Goal: Task Accomplishment & Management: Use online tool/utility

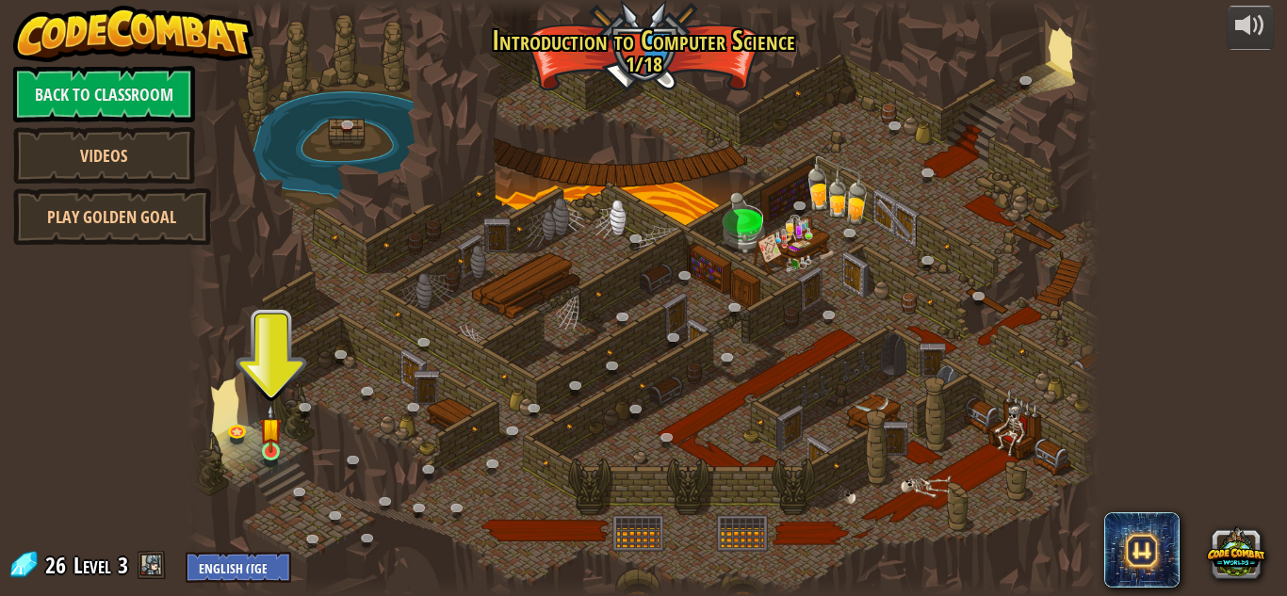
click at [272, 420] on img at bounding box center [271, 428] width 22 height 49
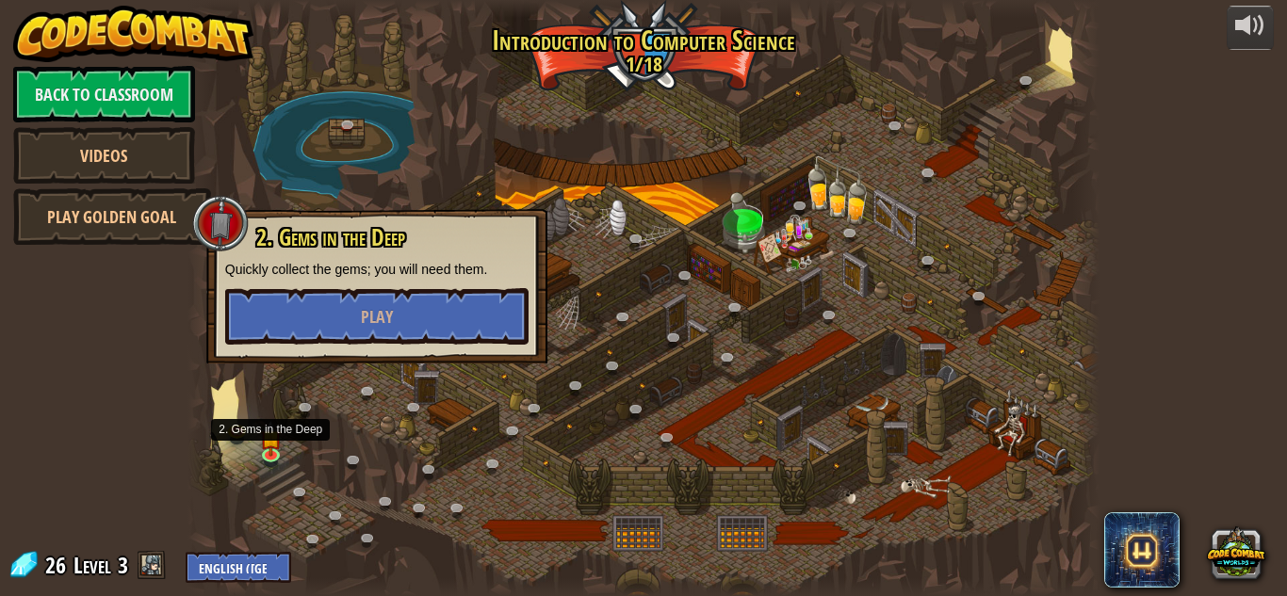
click at [288, 444] on div at bounding box center [643, 298] width 912 height 596
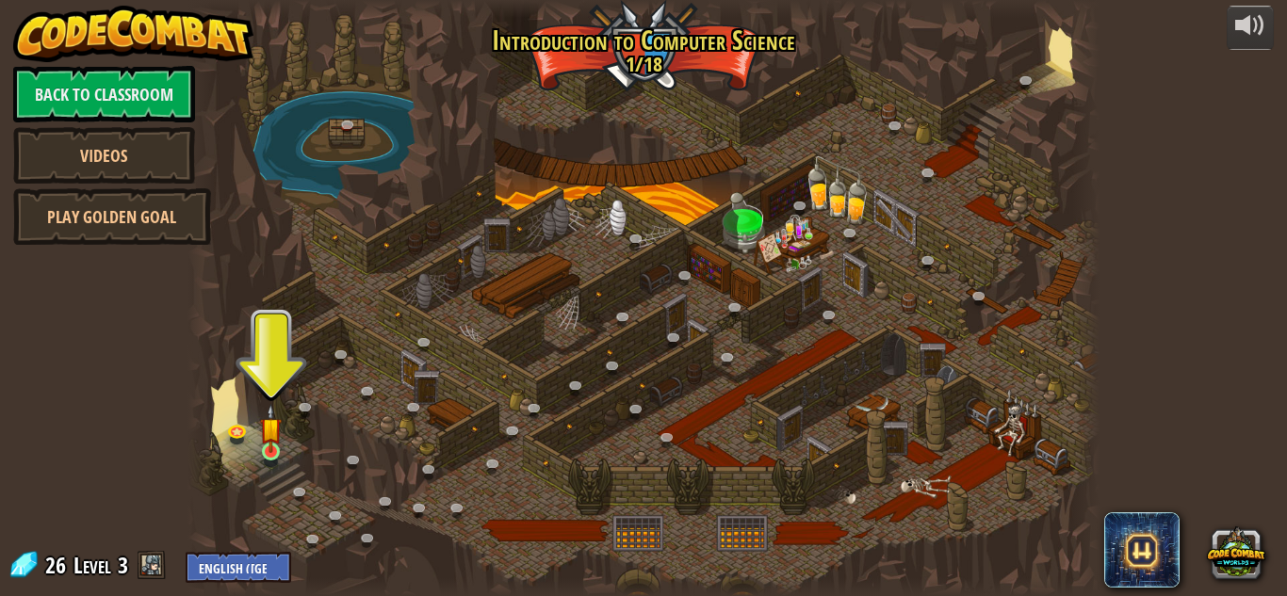
click at [271, 426] on img at bounding box center [271, 428] width 22 height 49
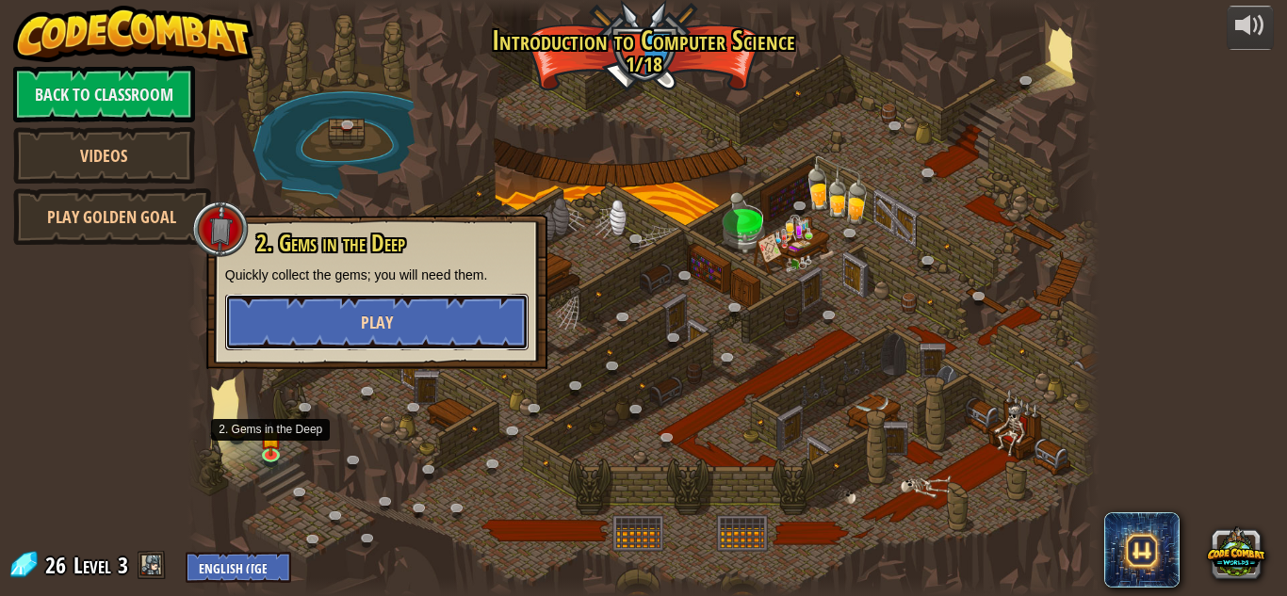
click at [360, 322] on button "Play" at bounding box center [376, 322] width 303 height 57
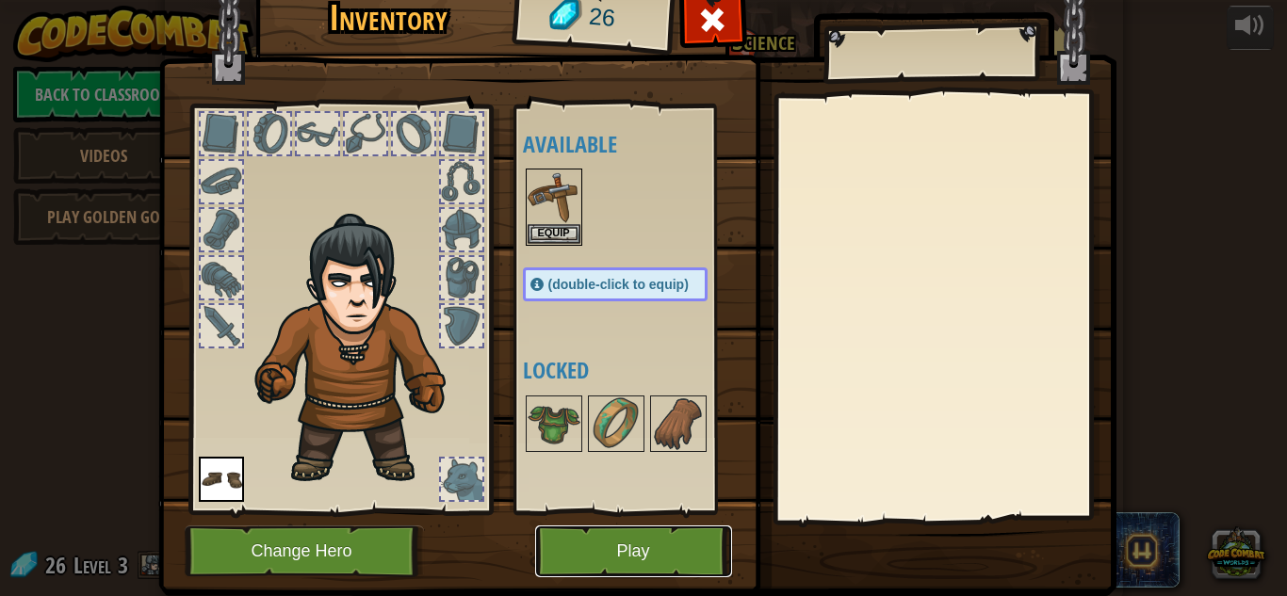
click at [680, 530] on button "Play" at bounding box center [633, 552] width 197 height 52
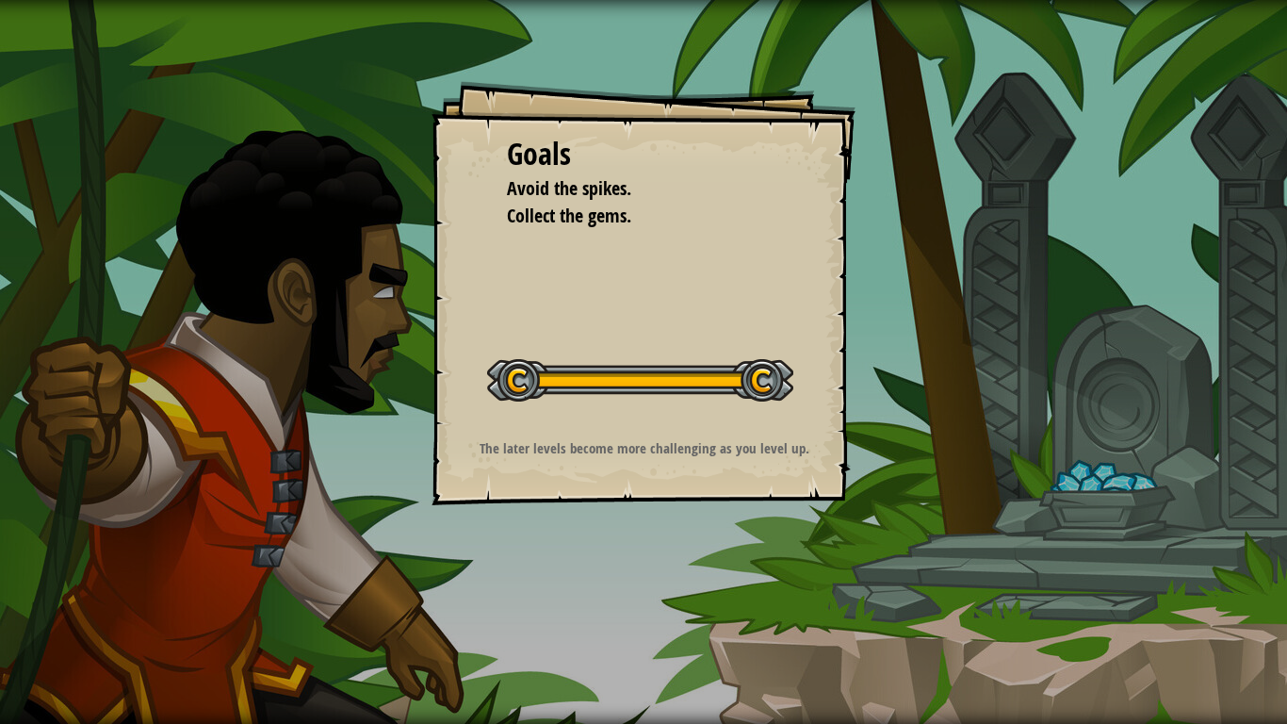
click at [994, 448] on div "Goals Avoid the spikes. Collect the gems. Start Level Error loading from server…" at bounding box center [643, 362] width 1287 height 724
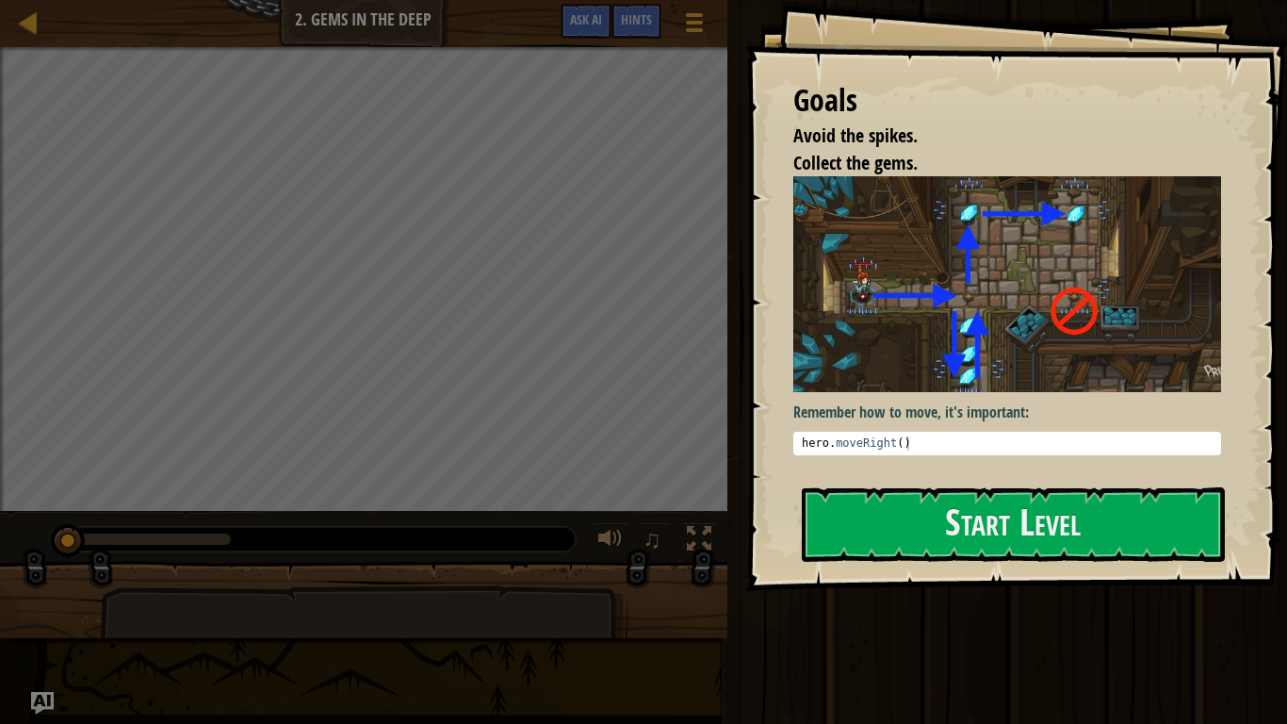
click at [970, 443] on div "hero . moveRight ( )" at bounding box center [1007, 457] width 418 height 42
type textarea "hero.moveRight()"
click at [1051, 536] on button "Start Level" at bounding box center [1013, 524] width 423 height 74
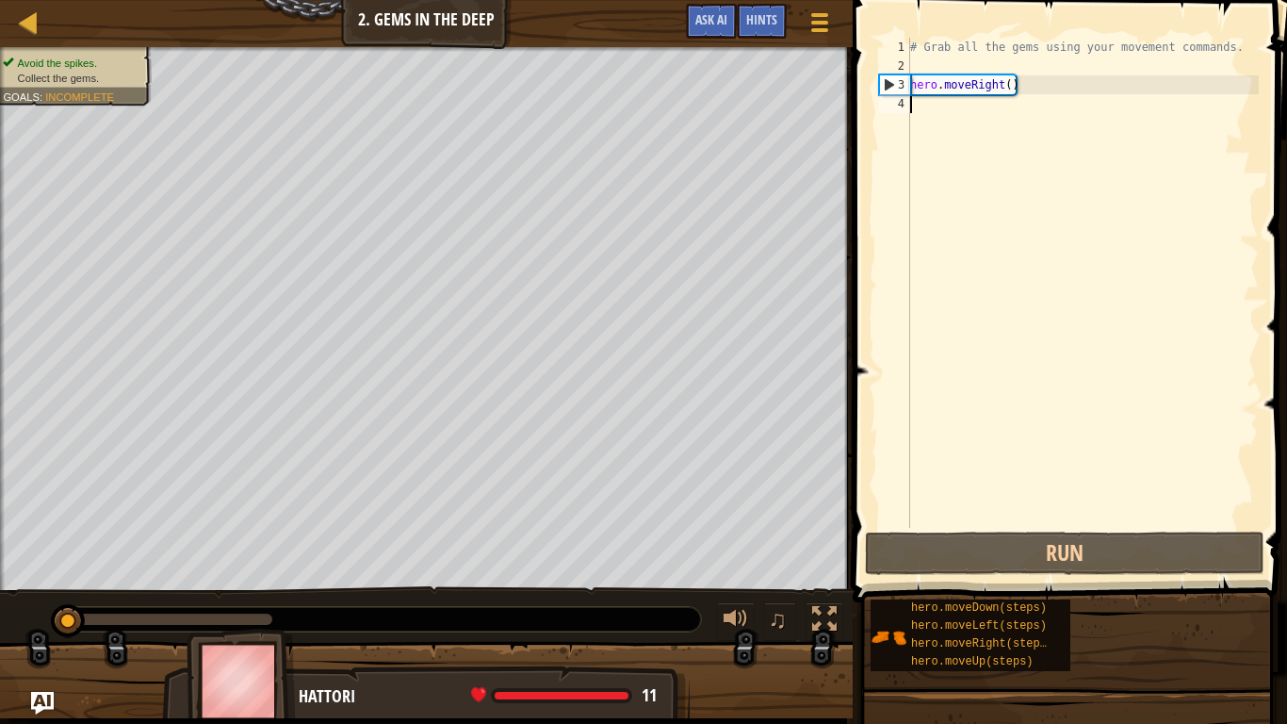
click at [1023, 70] on div "# Grab all the gems using your movement commands. hero . moveRight ( )" at bounding box center [1082, 302] width 352 height 528
click at [1021, 93] on div "# Grab all the gems using your movement commands. hero . moveRight ( )" at bounding box center [1082, 302] width 352 height 528
type textarea "hero.moveRight()"
click at [968, 122] on div "# Grab all the gems using your movement commands. hero . moveRight ( )" at bounding box center [1082, 302] width 352 height 528
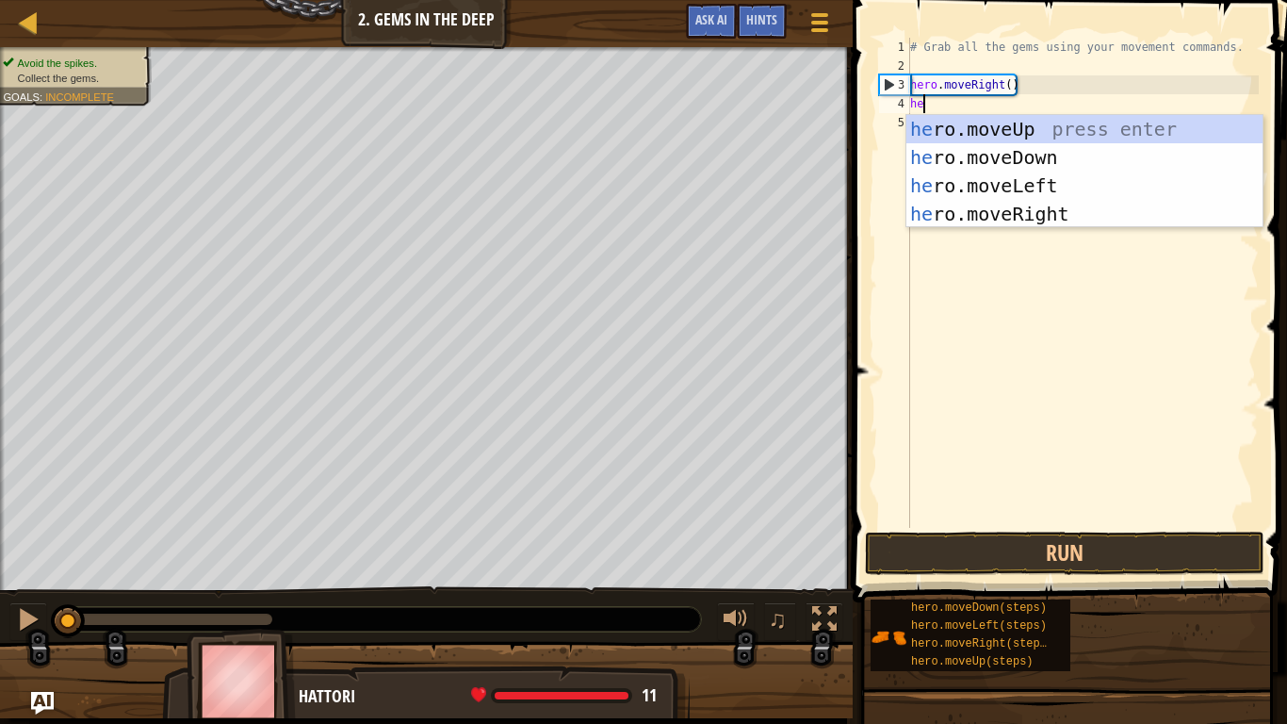
type textarea "her"
click at [1134, 155] on div "her o.moveUp press enter her o.moveDown press enter her o.moveLeft press enter …" at bounding box center [1084, 200] width 356 height 170
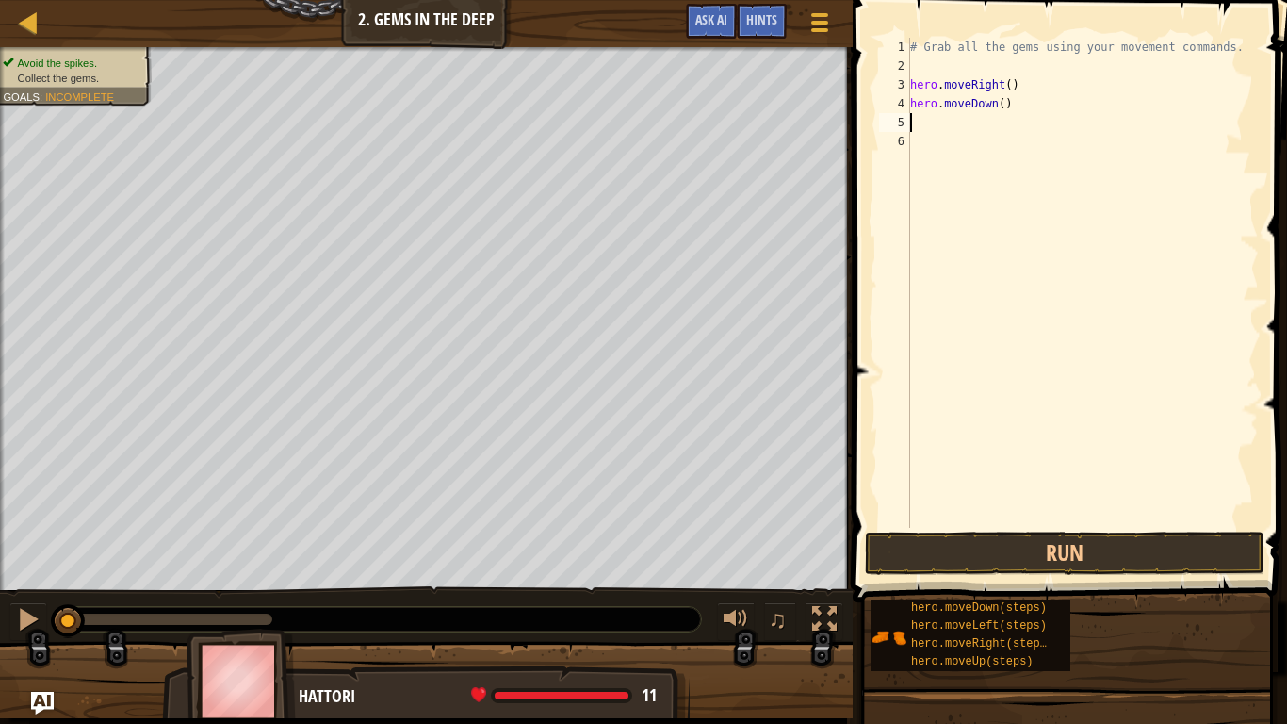
scroll to position [8, 0]
click at [1121, 555] on button "Run" at bounding box center [1064, 552] width 399 height 43
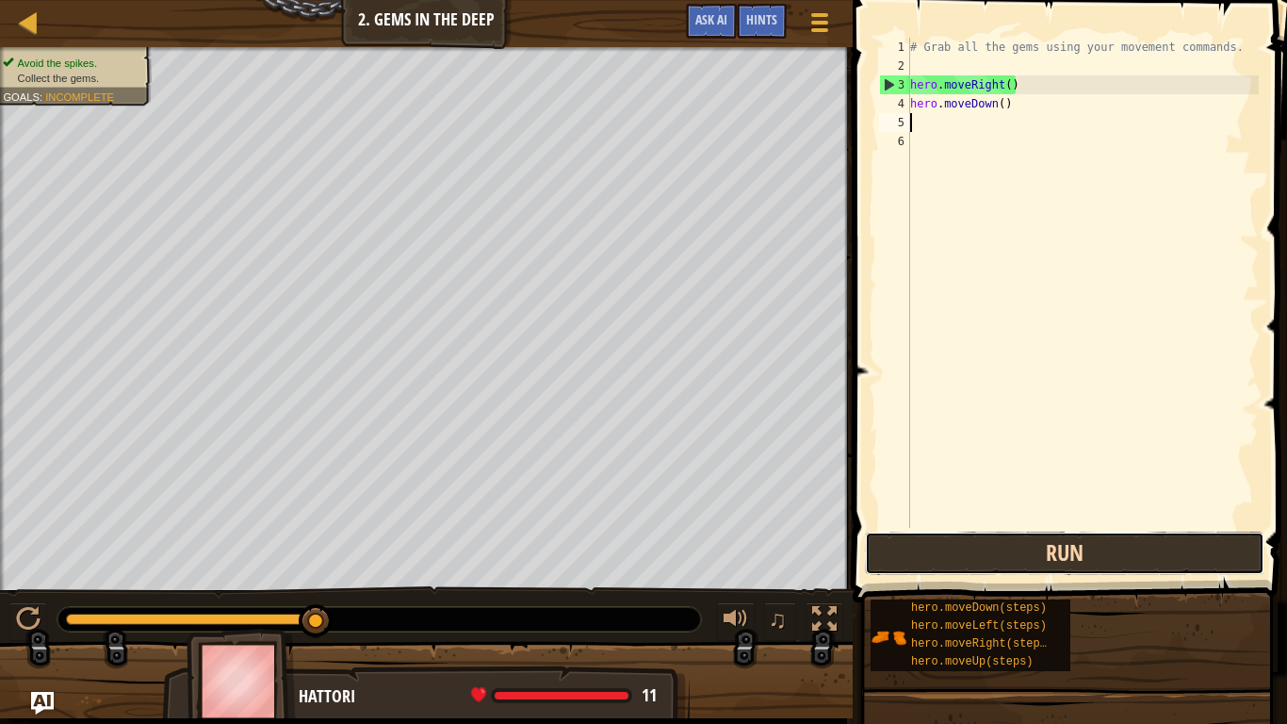
click at [1094, 544] on button "Run" at bounding box center [1064, 552] width 399 height 43
type textarea "h"
click at [1067, 551] on button "Run" at bounding box center [1064, 552] width 399 height 43
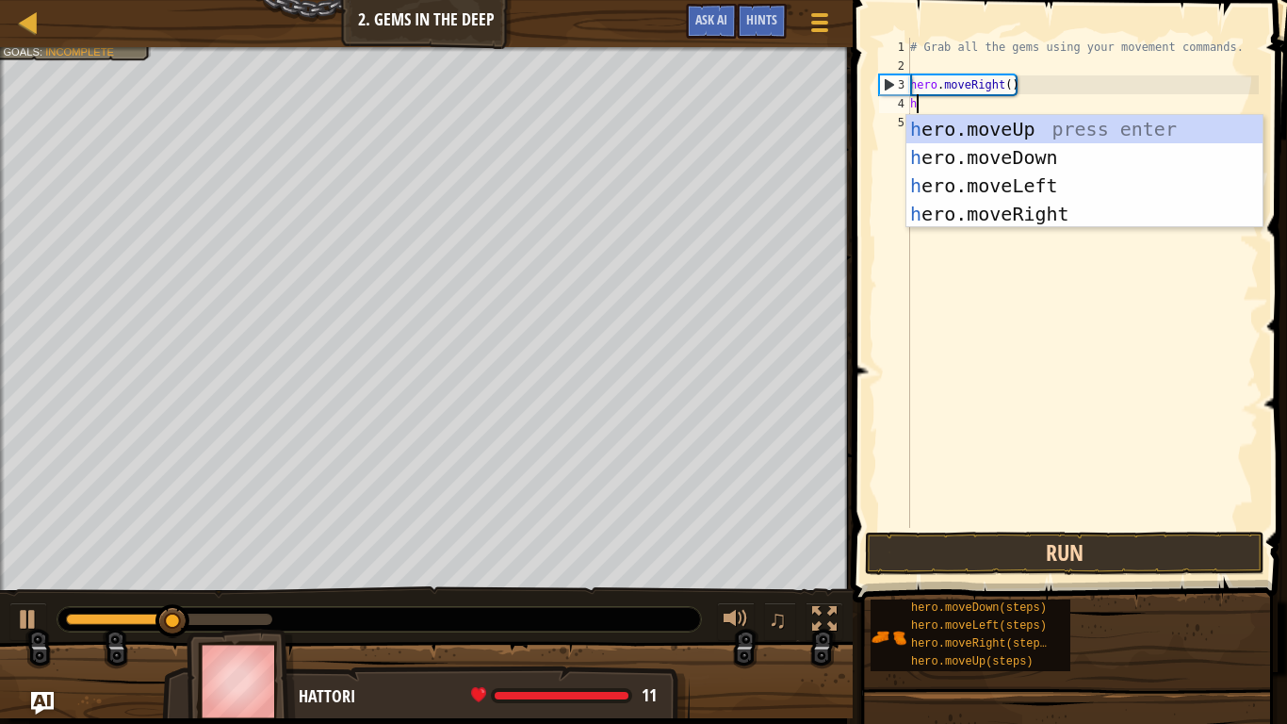
type textarea "he"
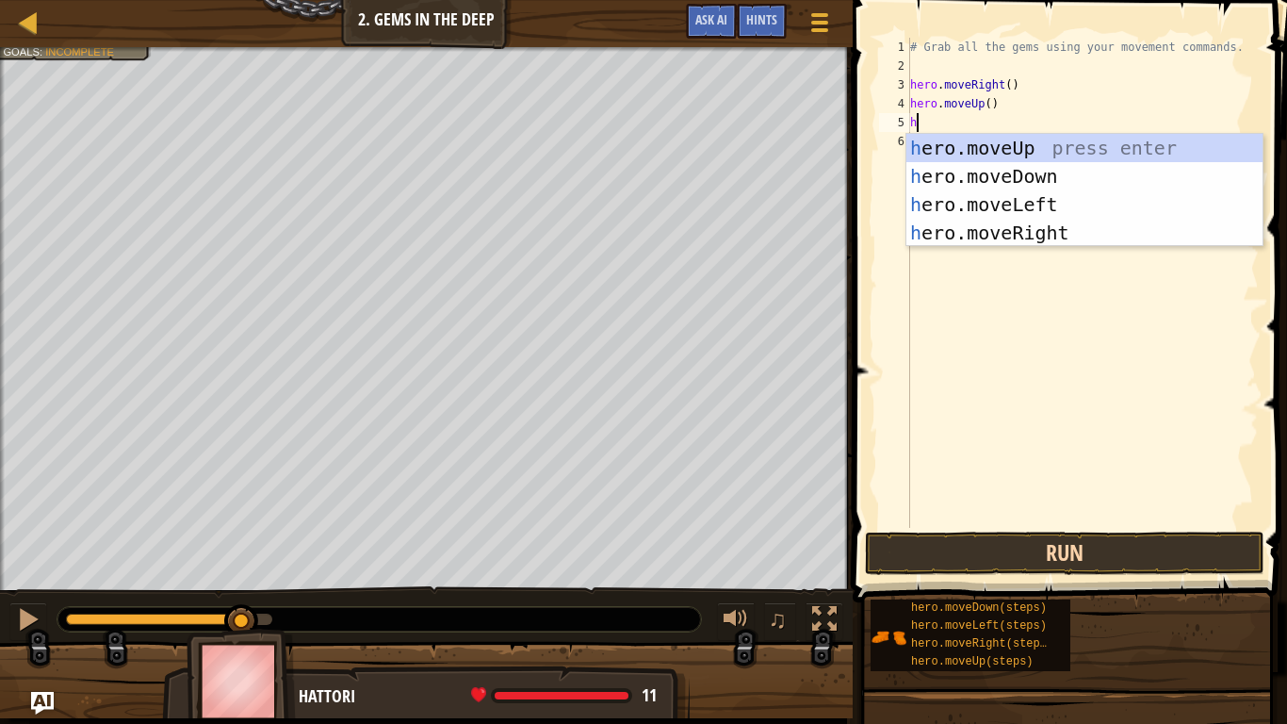
type textarea "he"
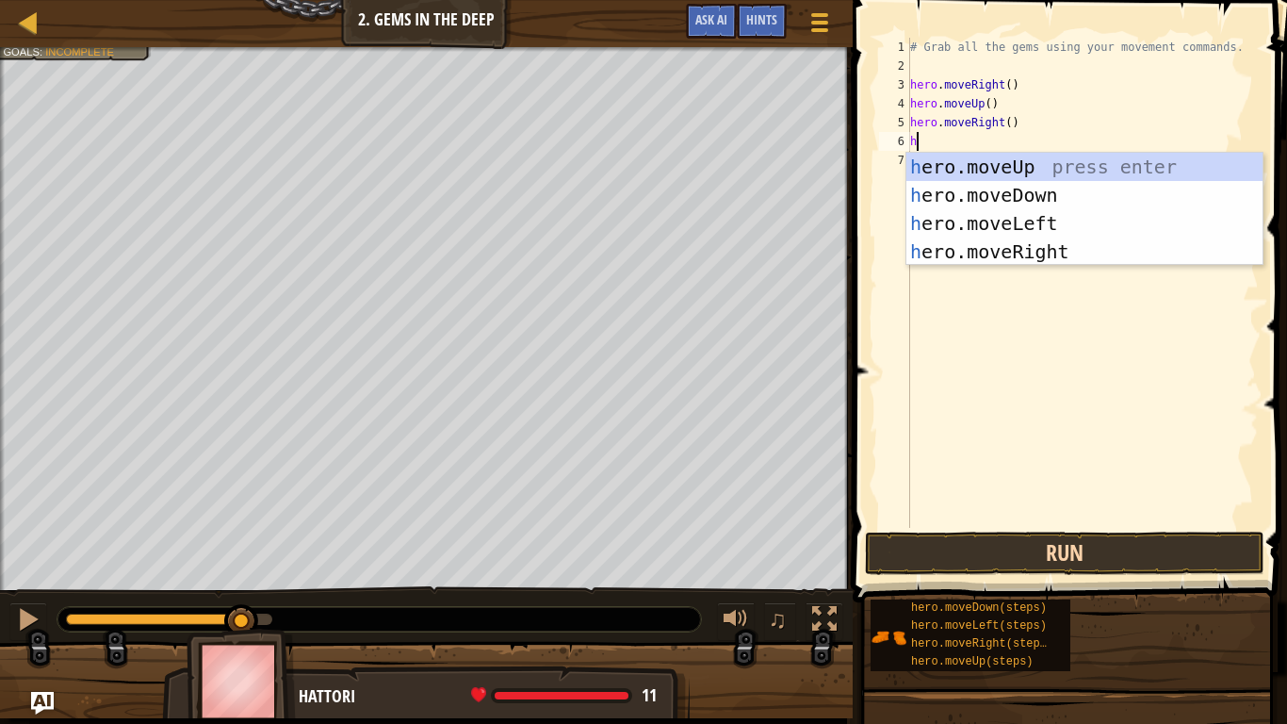
type textarea "her"
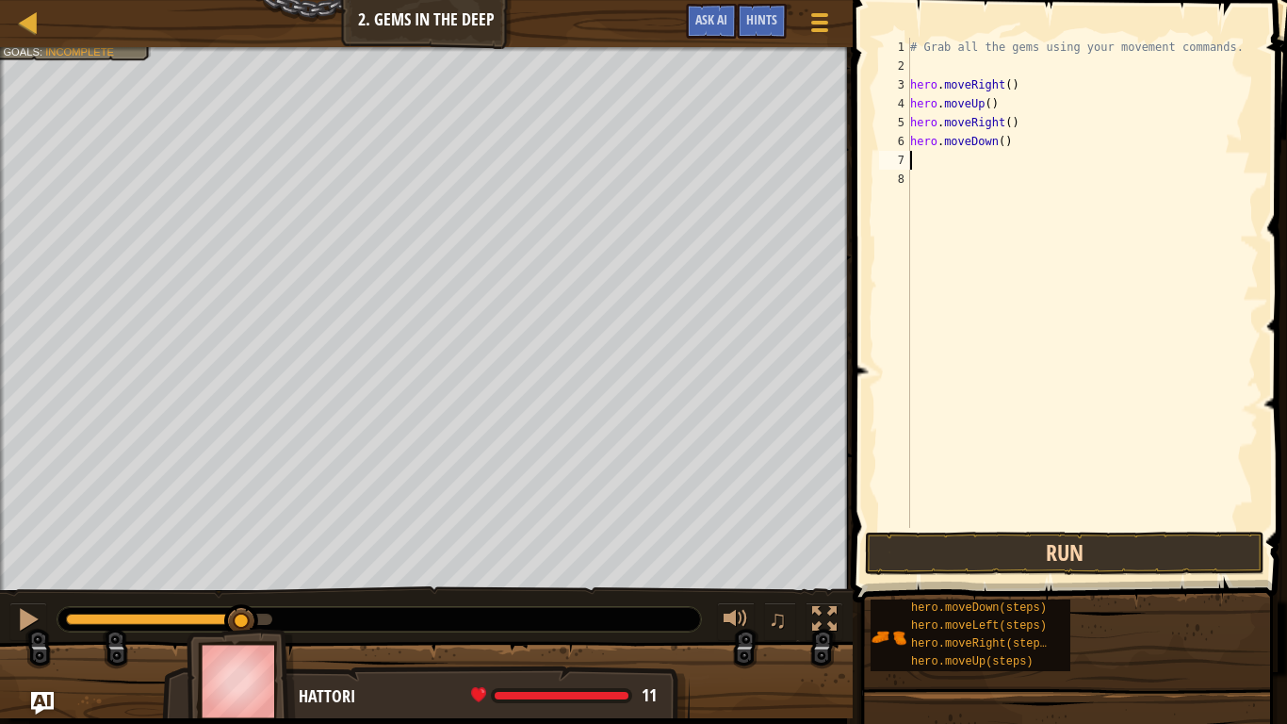
type textarea "he"
type textarea "hero.move"
type textarea ":"
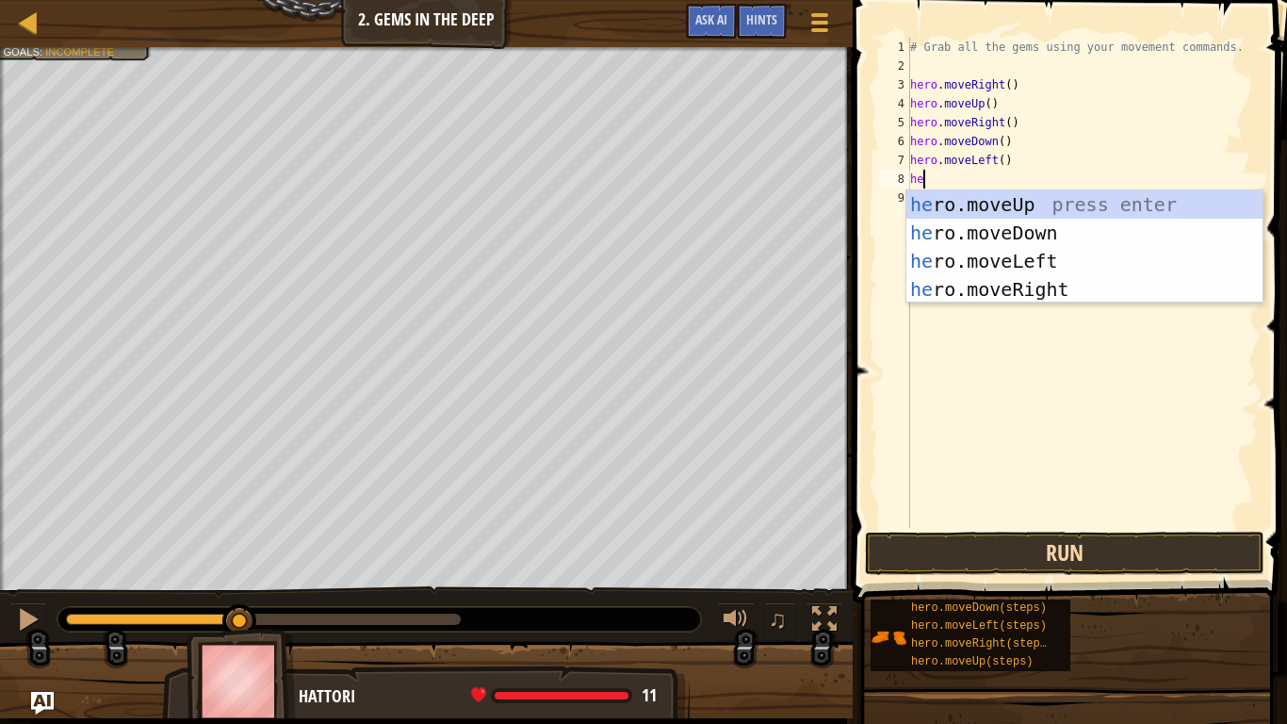
type textarea "her"
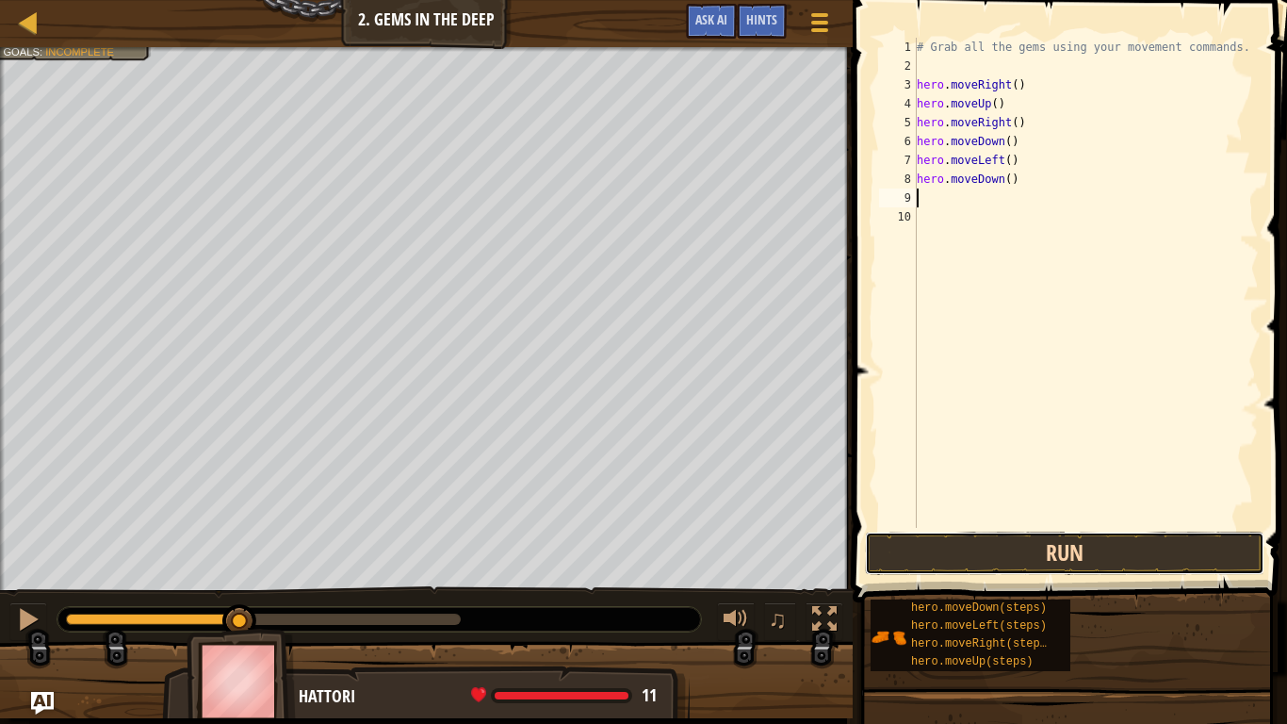
click at [1092, 561] on button "Run" at bounding box center [1064, 552] width 399 height 43
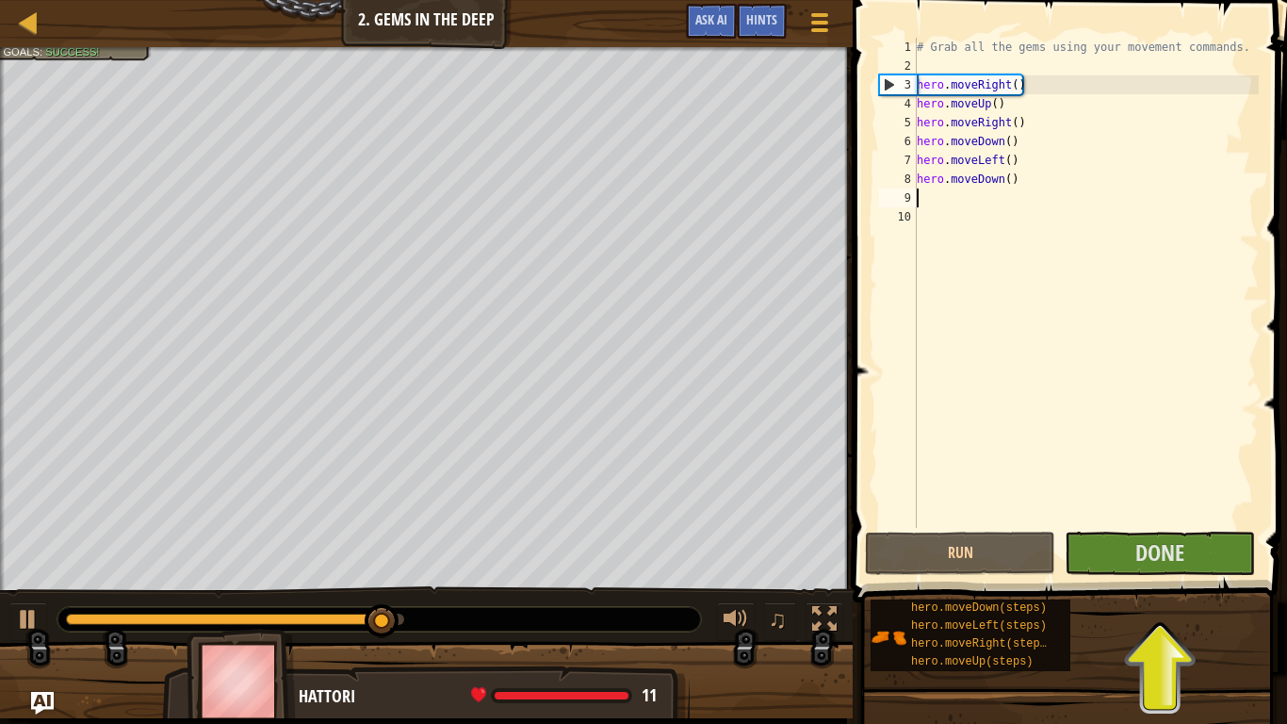
click at [1176, 564] on span "Done" at bounding box center [1159, 552] width 49 height 30
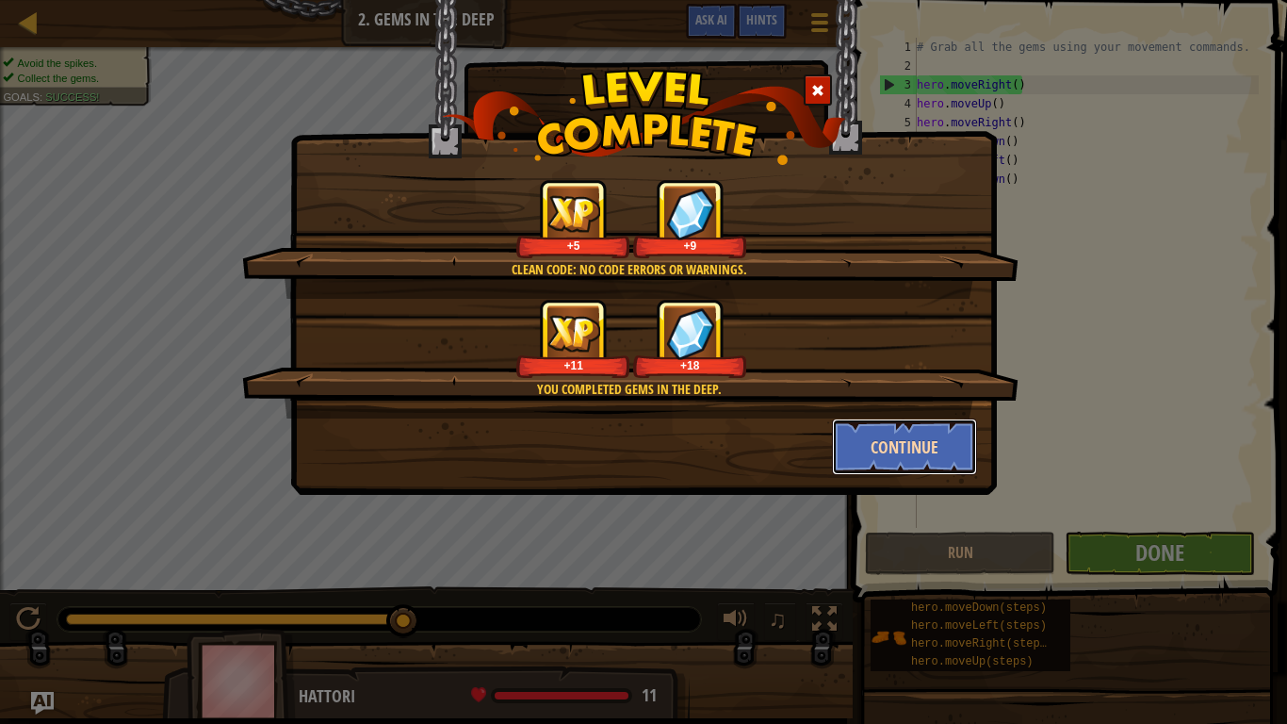
click at [936, 471] on button "Continue" at bounding box center [905, 446] width 146 height 57
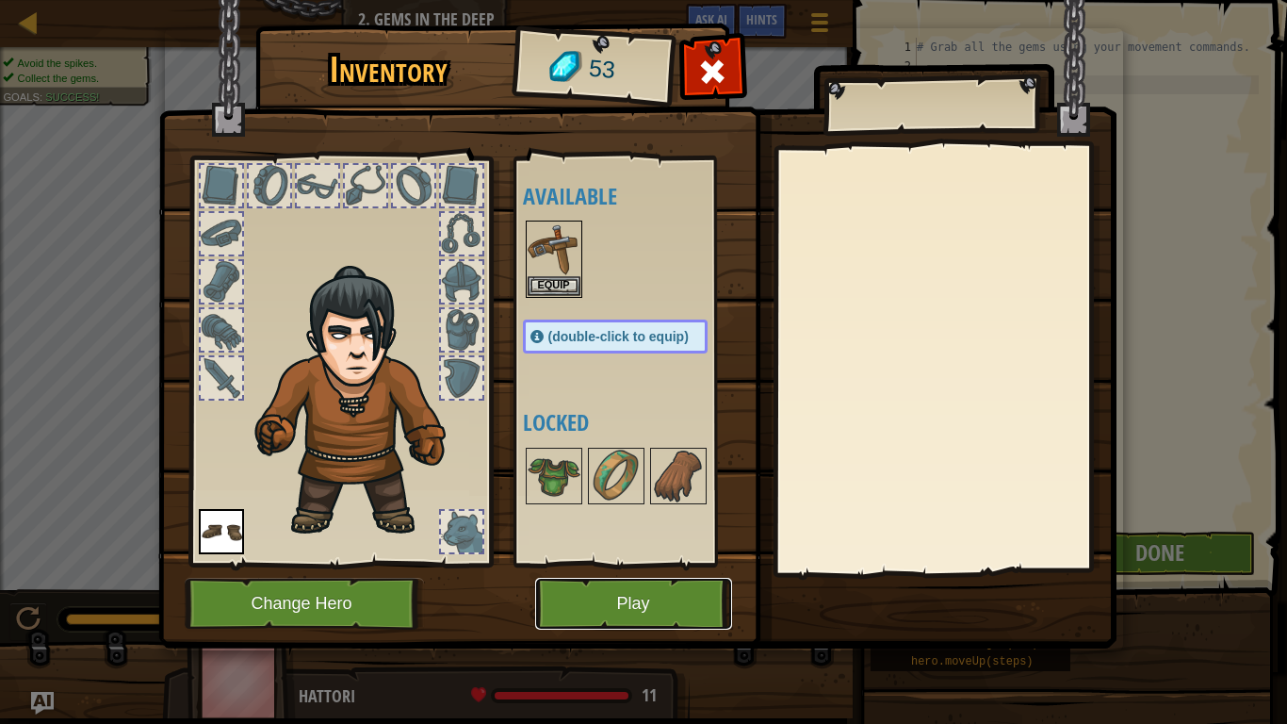
click at [638, 595] on button "Play" at bounding box center [633, 604] width 197 height 52
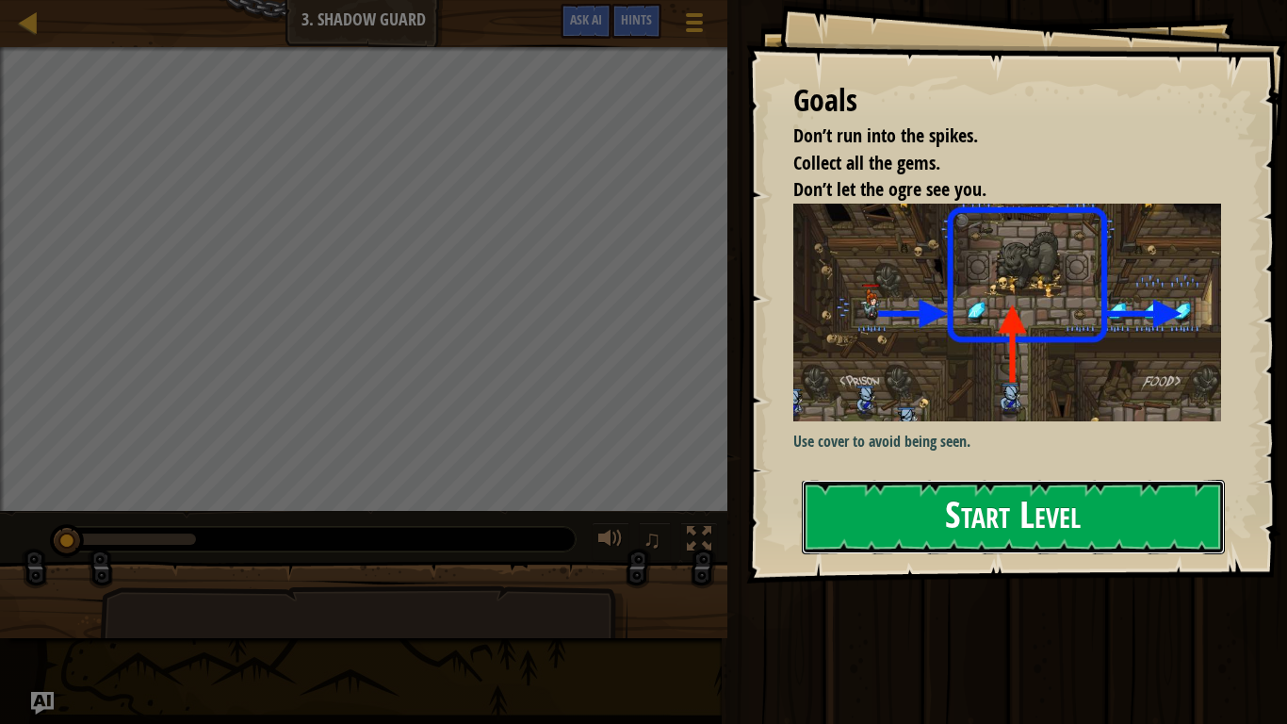
click at [1111, 496] on button "Start Level" at bounding box center [1013, 517] width 423 height 74
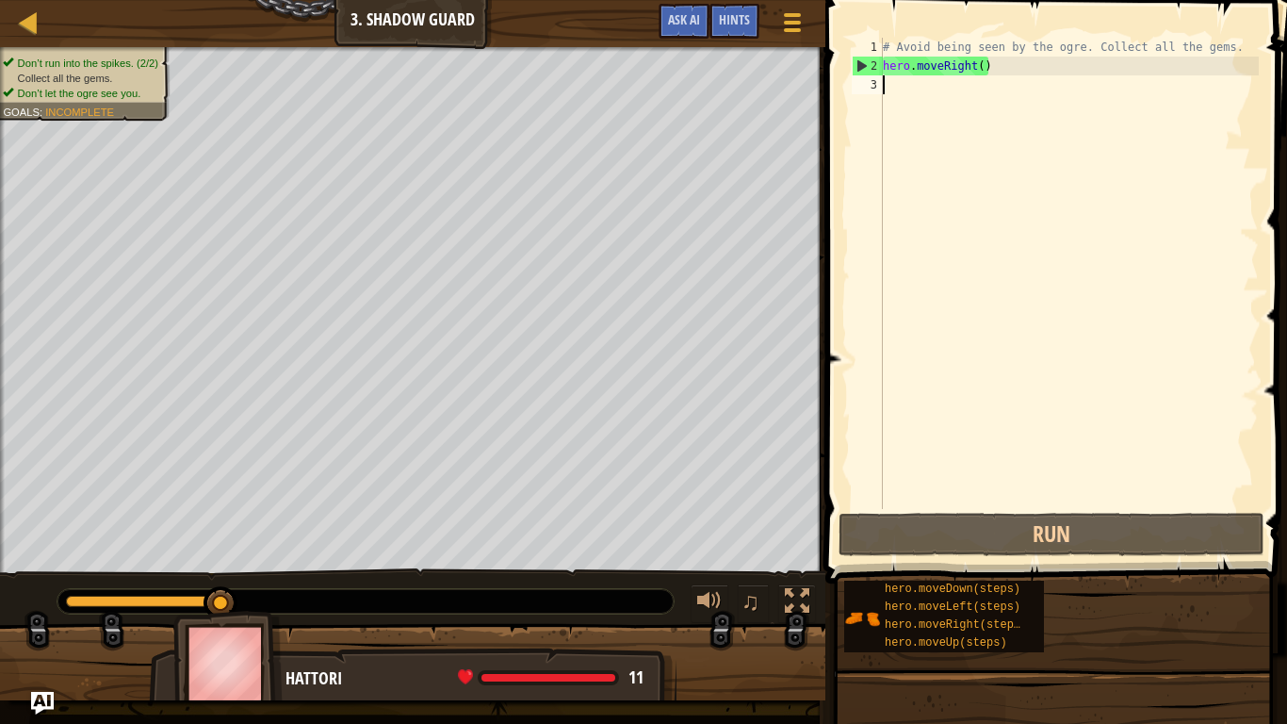
type textarea "he"
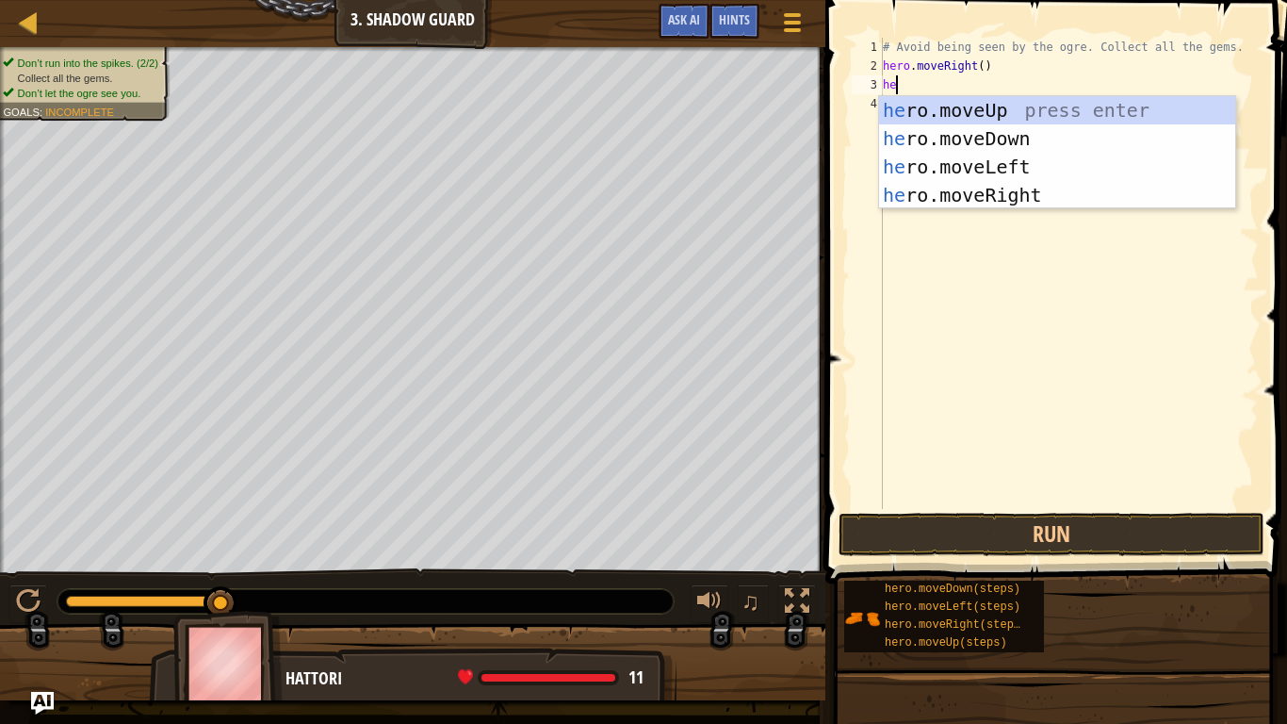
scroll to position [8, 0]
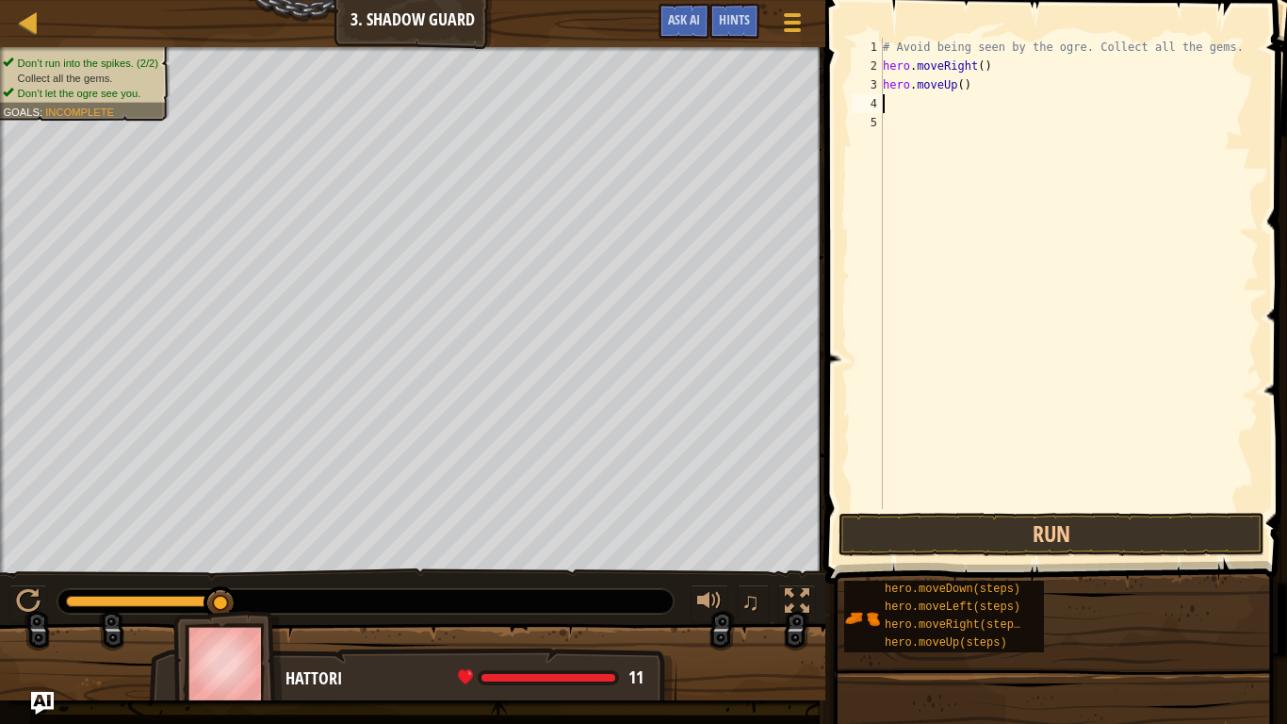
type textarea "he"
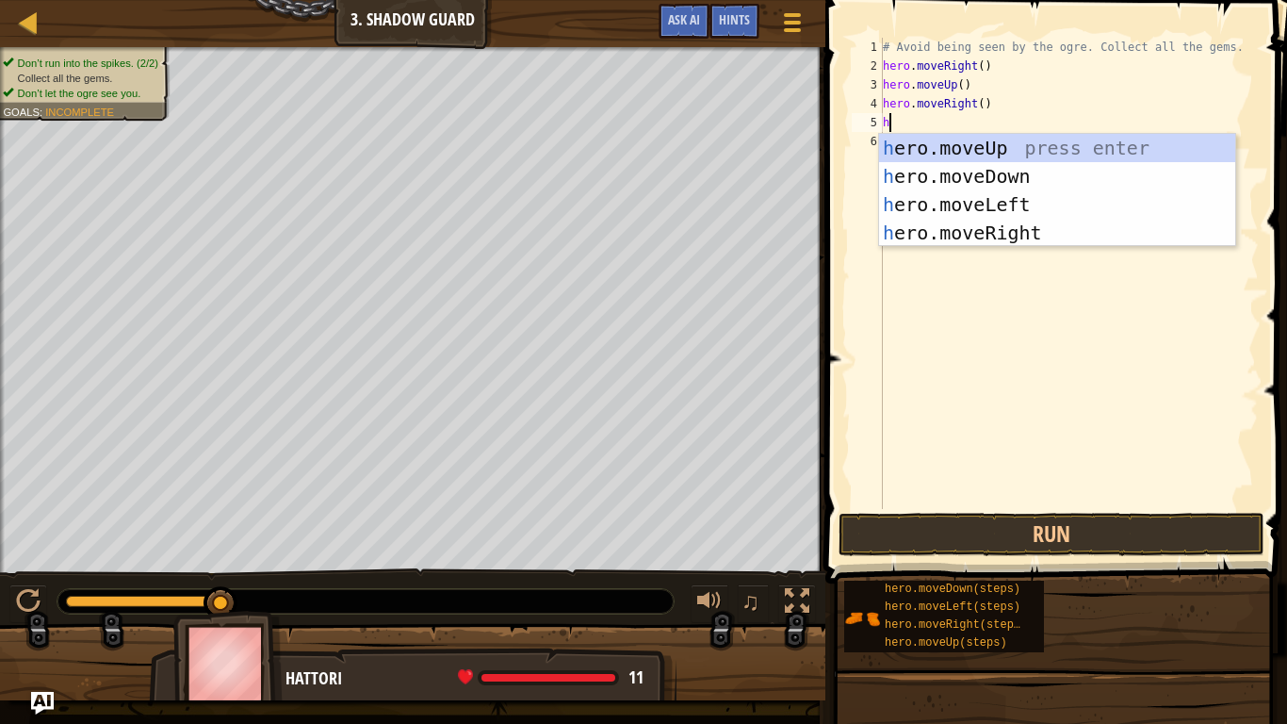
type textarea "he"
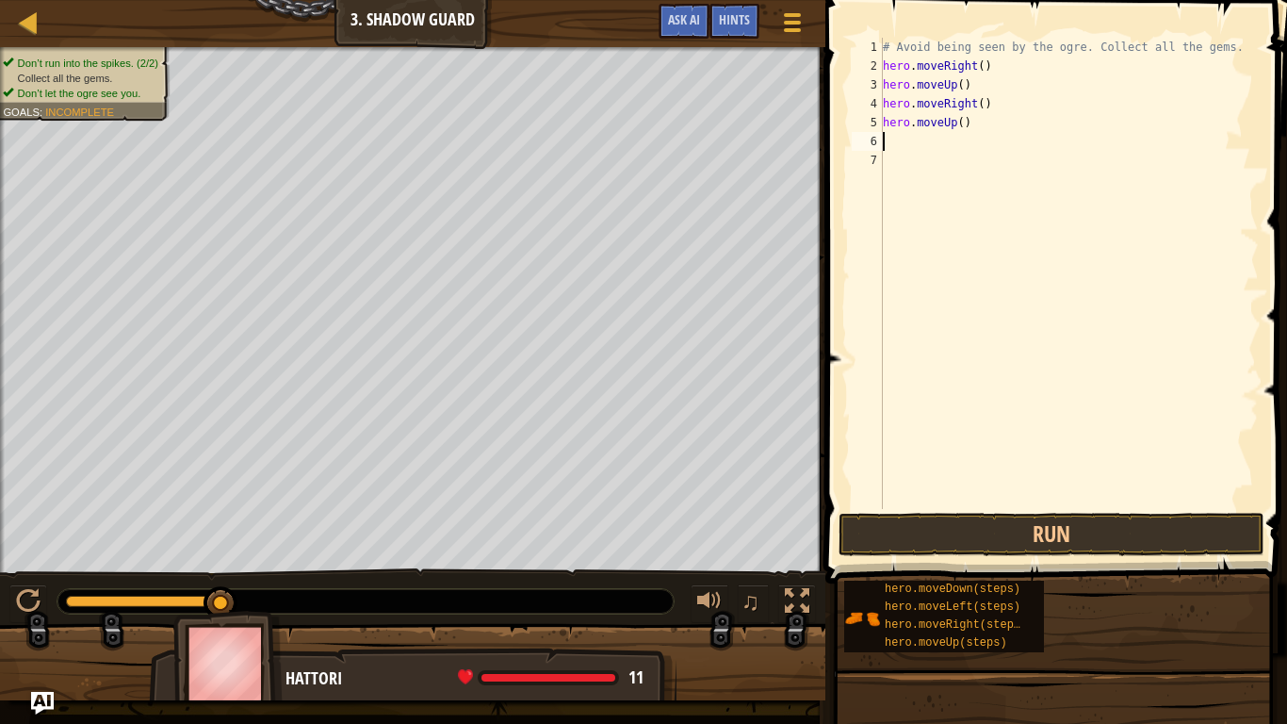
type textarea "]"
type textarea "hero.moved"
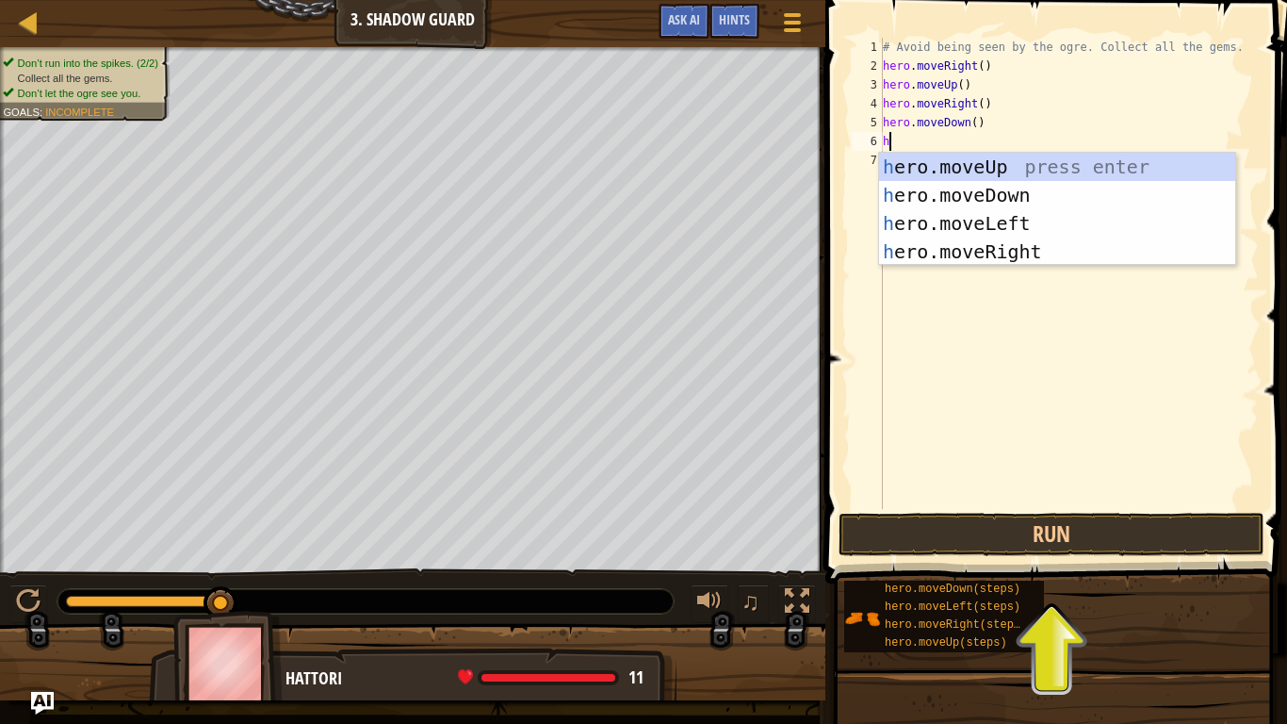
type textarea "he"
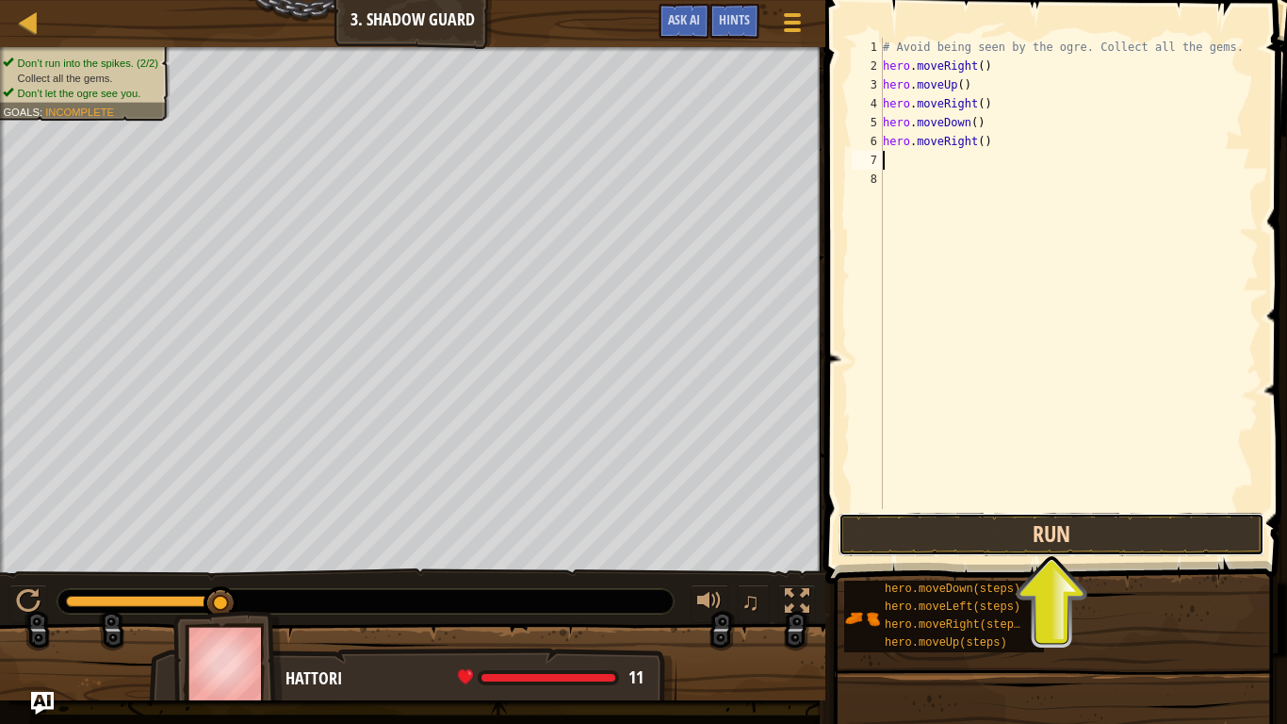
click at [1051, 523] on button "Run" at bounding box center [1052, 534] width 426 height 43
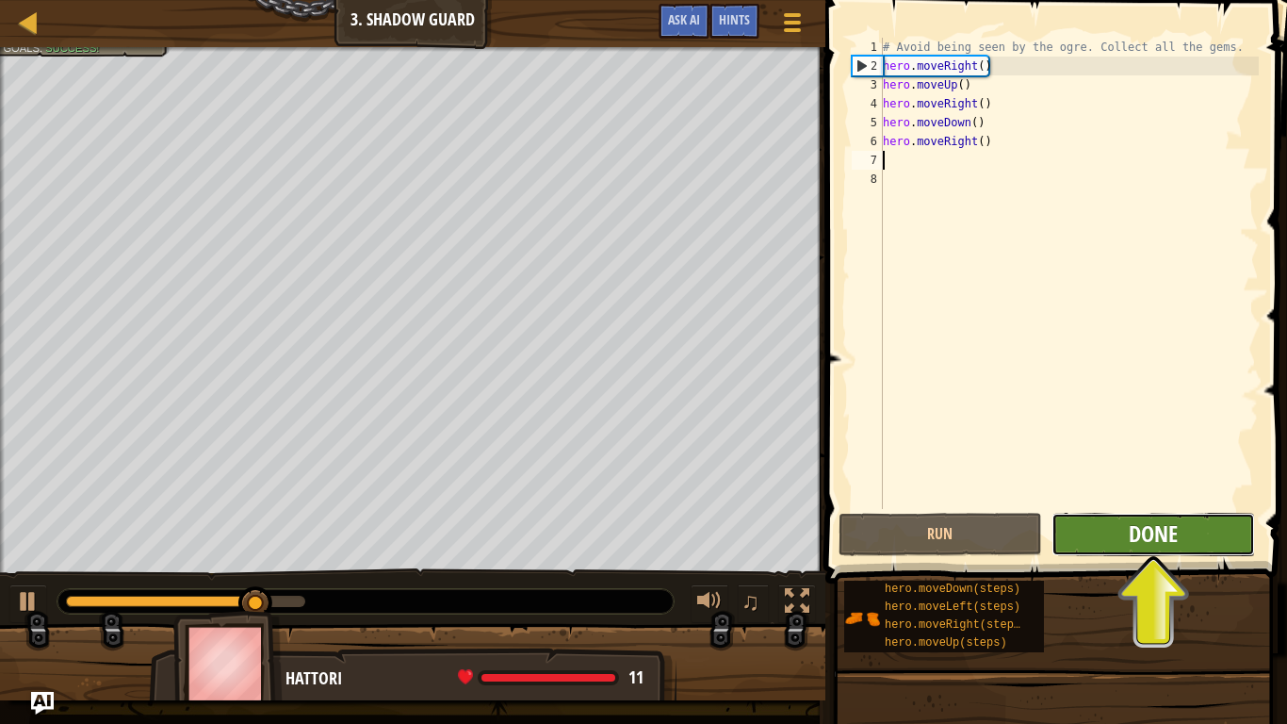
click at [1144, 532] on span "Done" at bounding box center [1153, 533] width 49 height 30
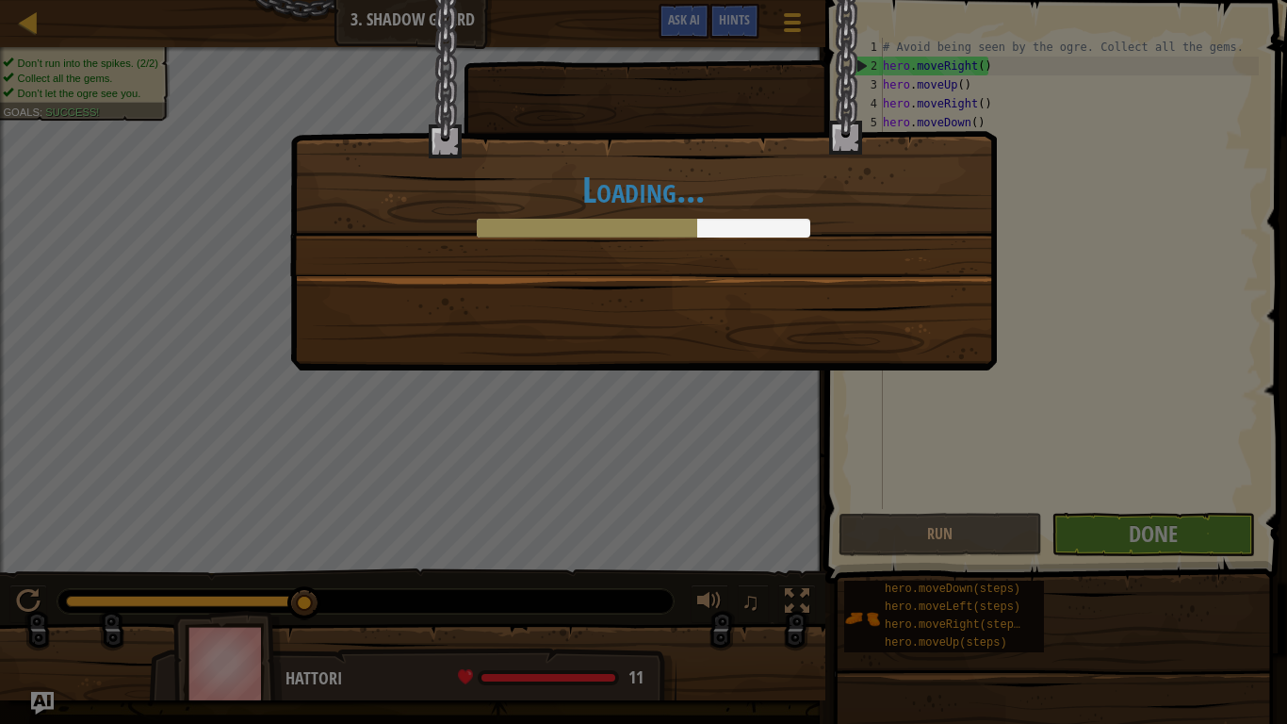
click at [1264, 595] on div "Loading..." at bounding box center [643, 362] width 1287 height 724
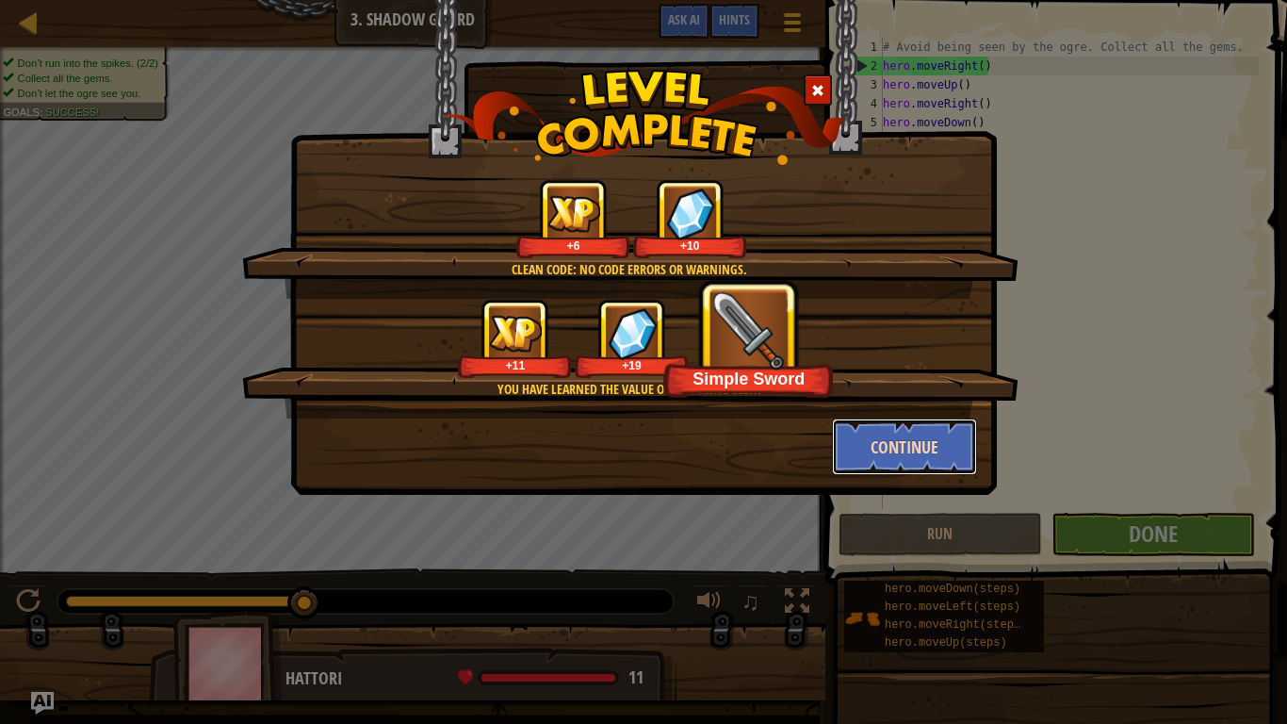
click at [888, 460] on button "Continue" at bounding box center [905, 446] width 146 height 57
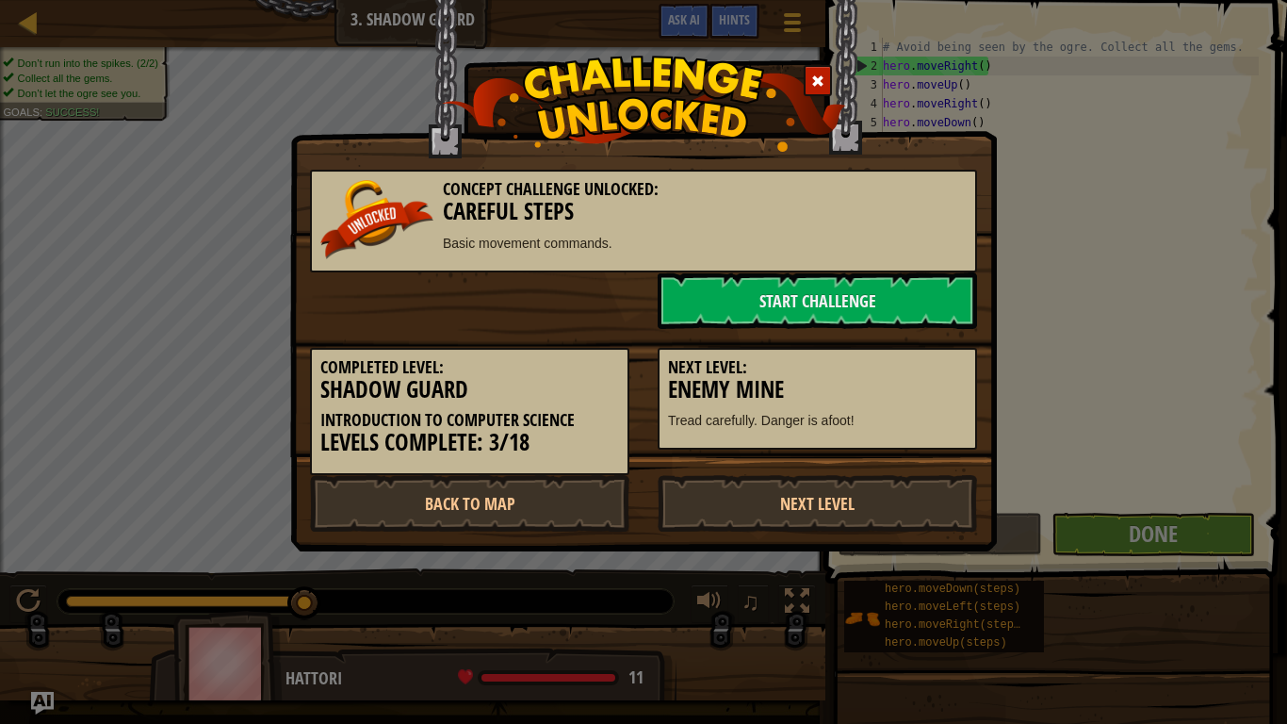
click at [934, 439] on div "Next Level: Enemy Mine Tread carefully. Danger is afoot!" at bounding box center [817, 399] width 319 height 103
click at [1280, 407] on div "Concept Challenge Unlocked: Careful Steps Basic movement commands. Start Challe…" at bounding box center [643, 362] width 1287 height 724
click at [829, 487] on link "Next Level" at bounding box center [817, 503] width 319 height 57
click at [810, 481] on link "Next Level" at bounding box center [817, 503] width 319 height 57
click at [807, 497] on link "Next Level" at bounding box center [817, 503] width 319 height 57
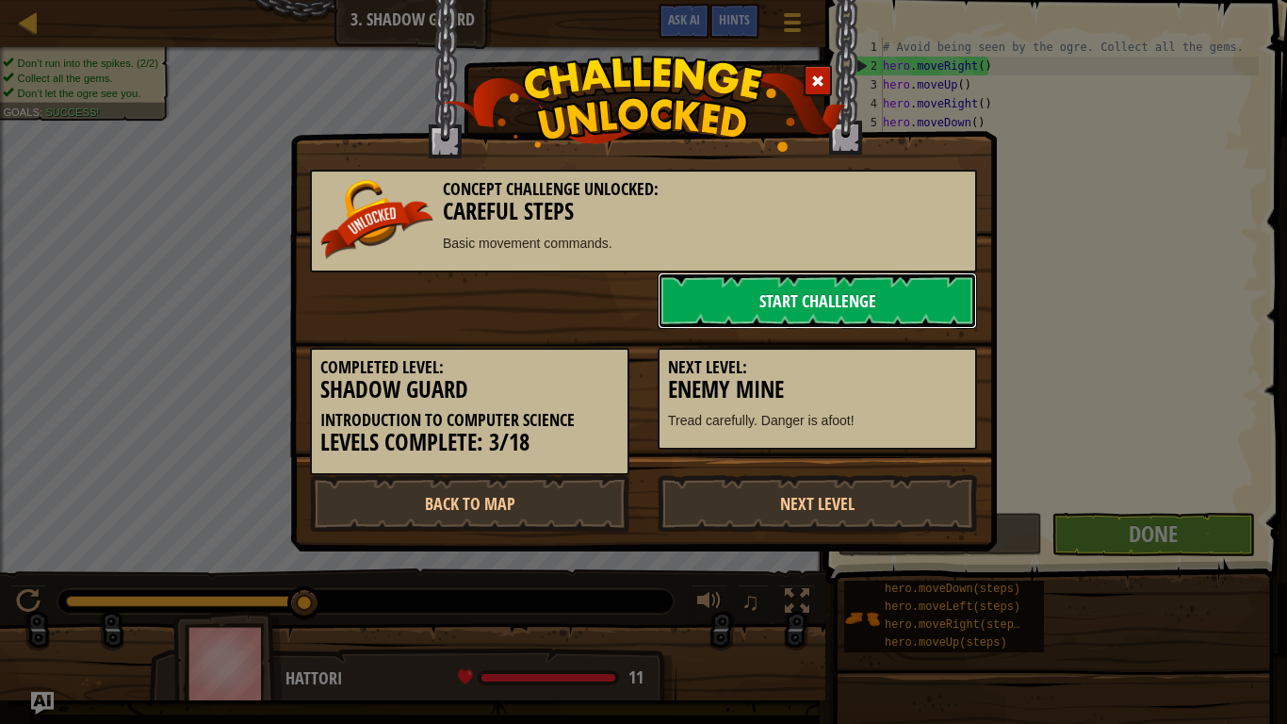
click at [775, 288] on link "Start Challenge" at bounding box center [817, 300] width 319 height 57
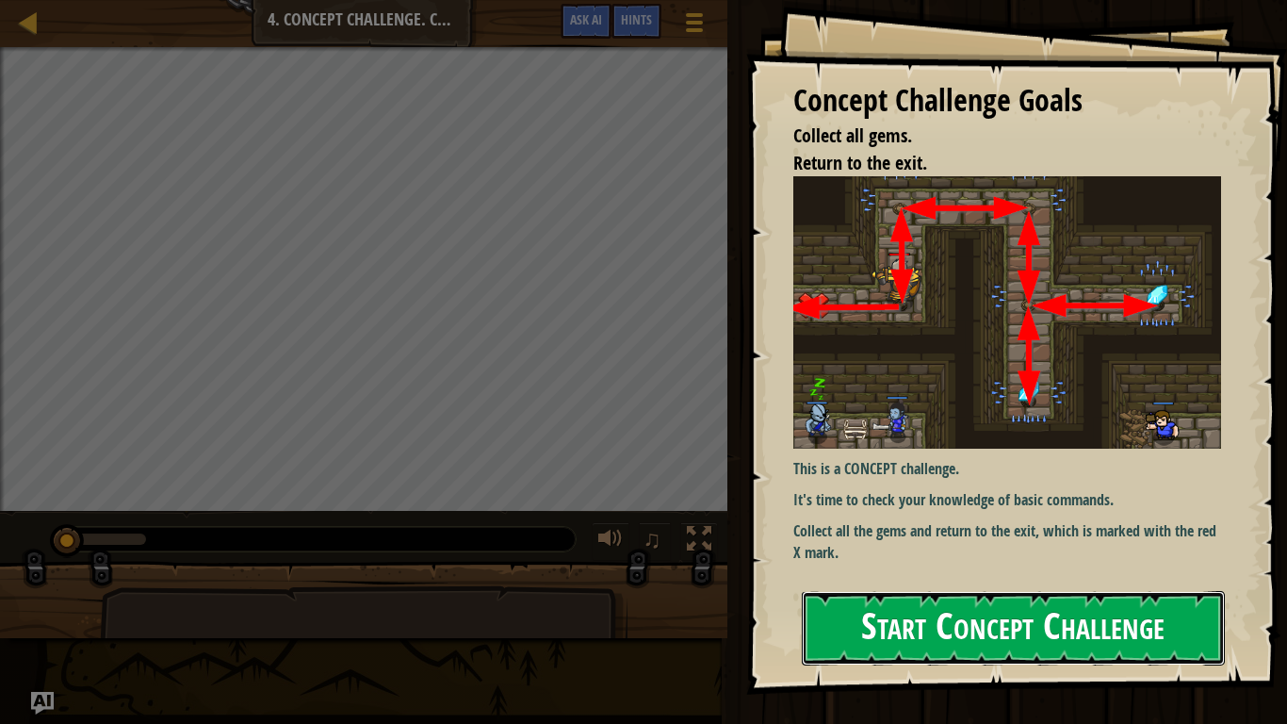
click at [889, 595] on button "Start Concept Challenge" at bounding box center [1013, 628] width 423 height 74
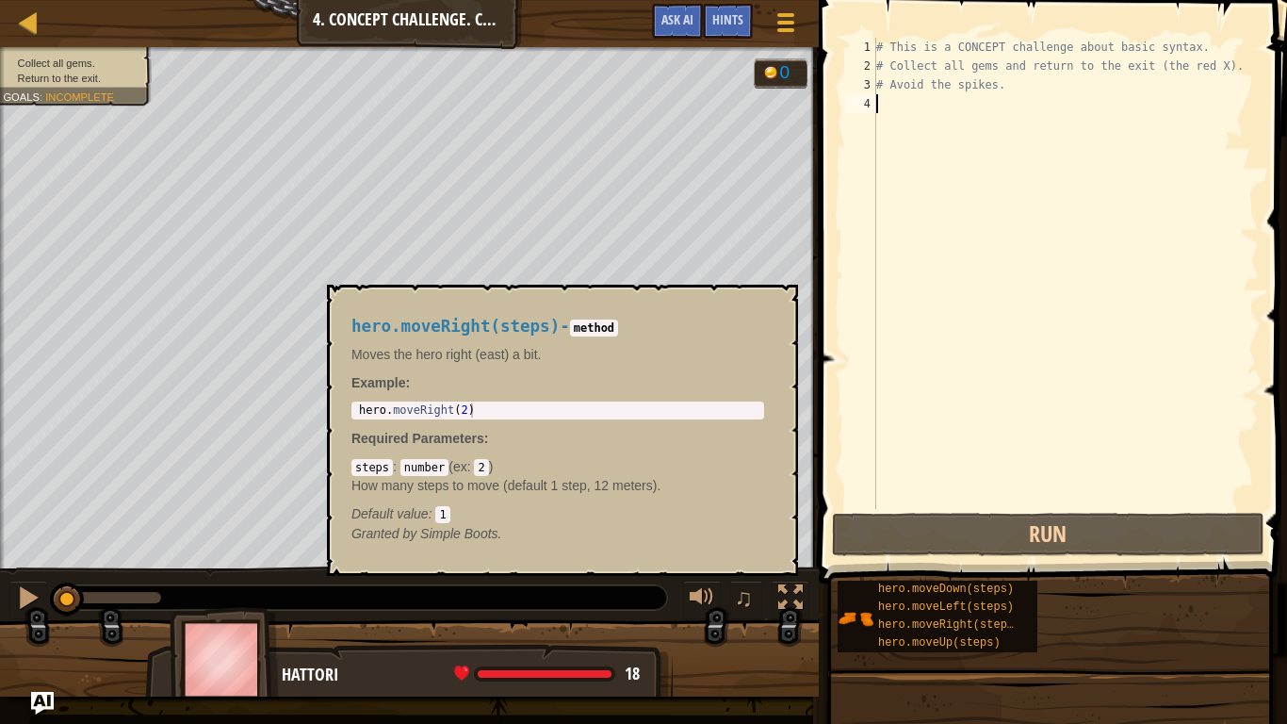
click at [1150, 501] on div "# This is a CONCEPT challenge about basic syntax. # Collect all gems and return…" at bounding box center [1065, 292] width 386 height 509
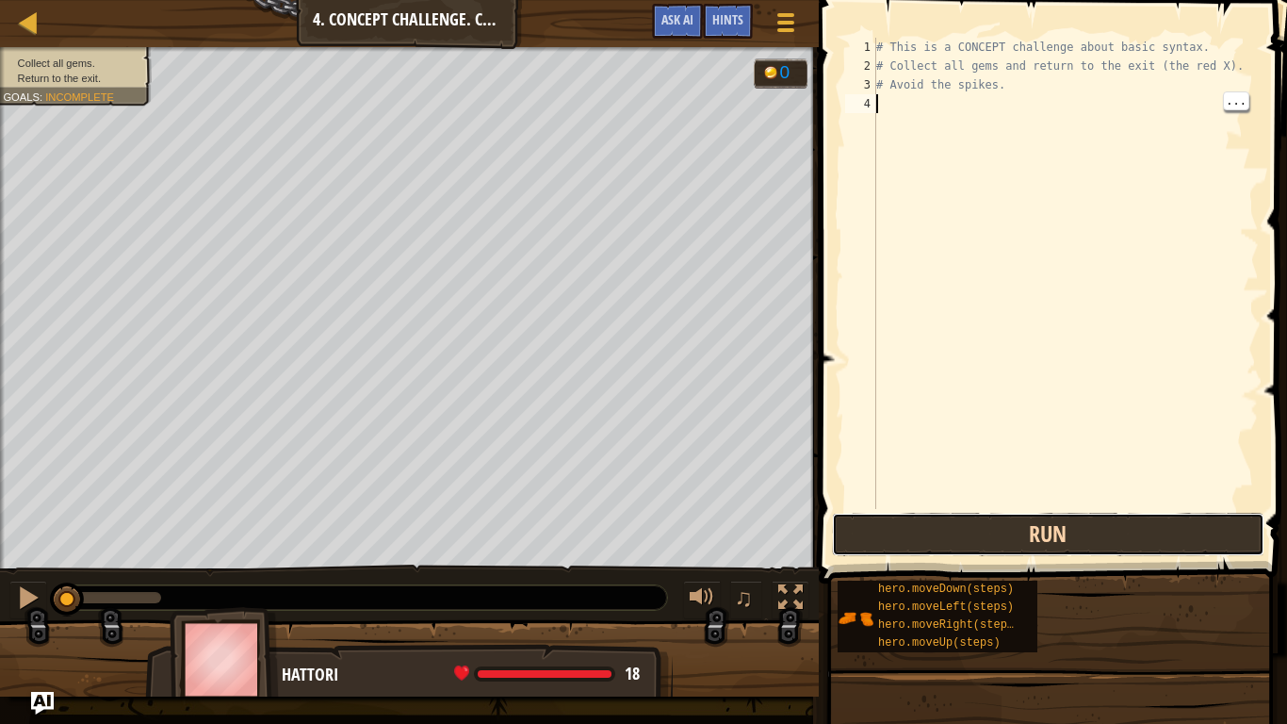
click at [1161, 526] on button "Run" at bounding box center [1048, 534] width 432 height 43
click at [1146, 548] on button "Run" at bounding box center [1048, 534] width 432 height 43
click at [1156, 528] on button "Run" at bounding box center [1048, 534] width 432 height 43
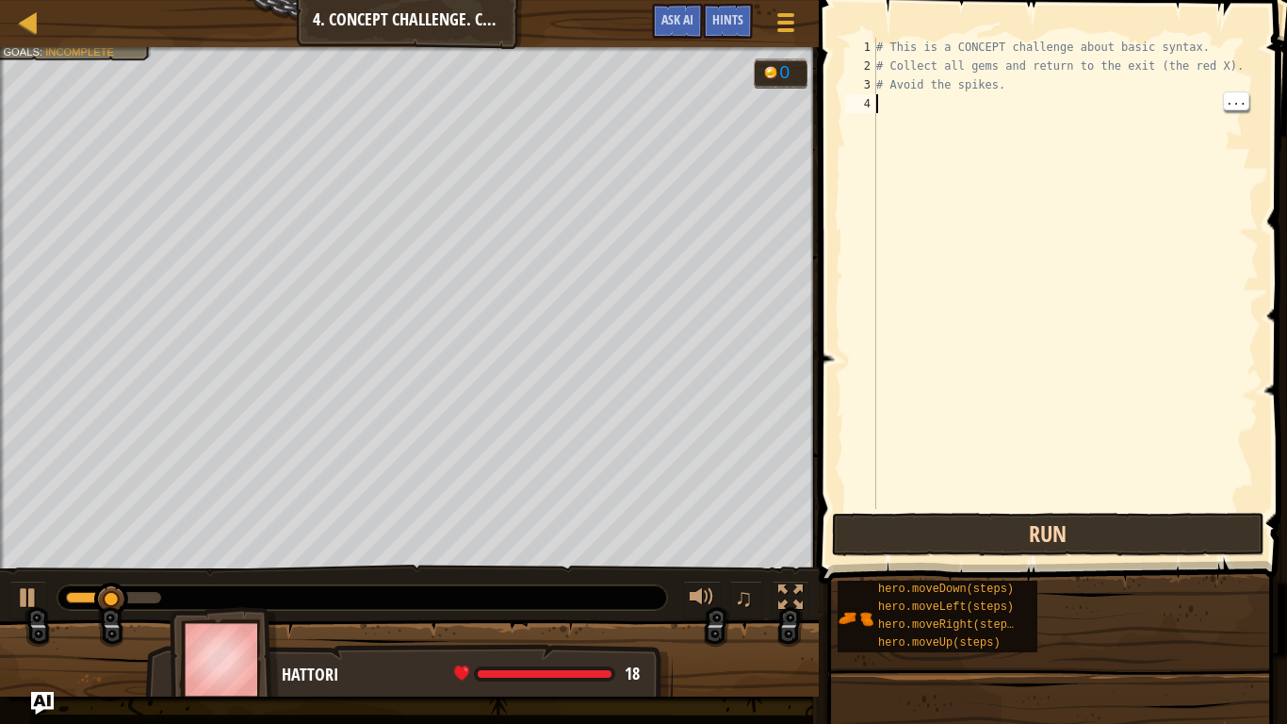
type textarea "="
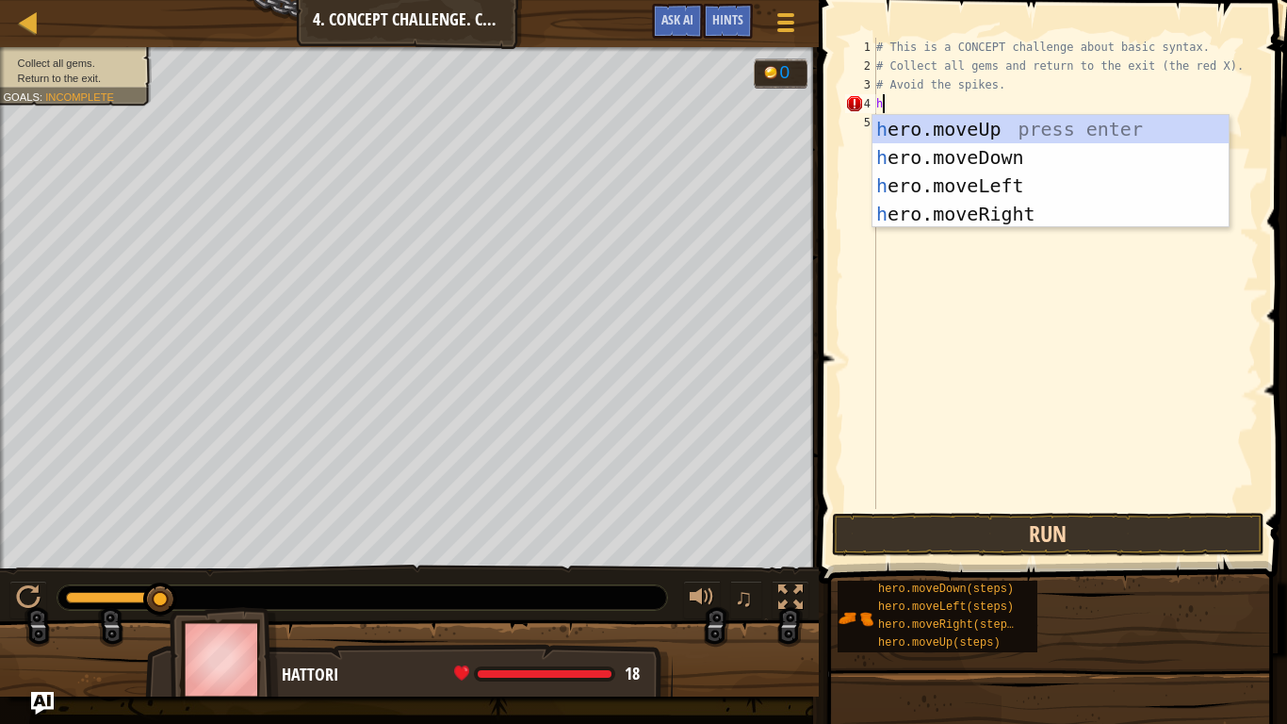
type textarea "he"
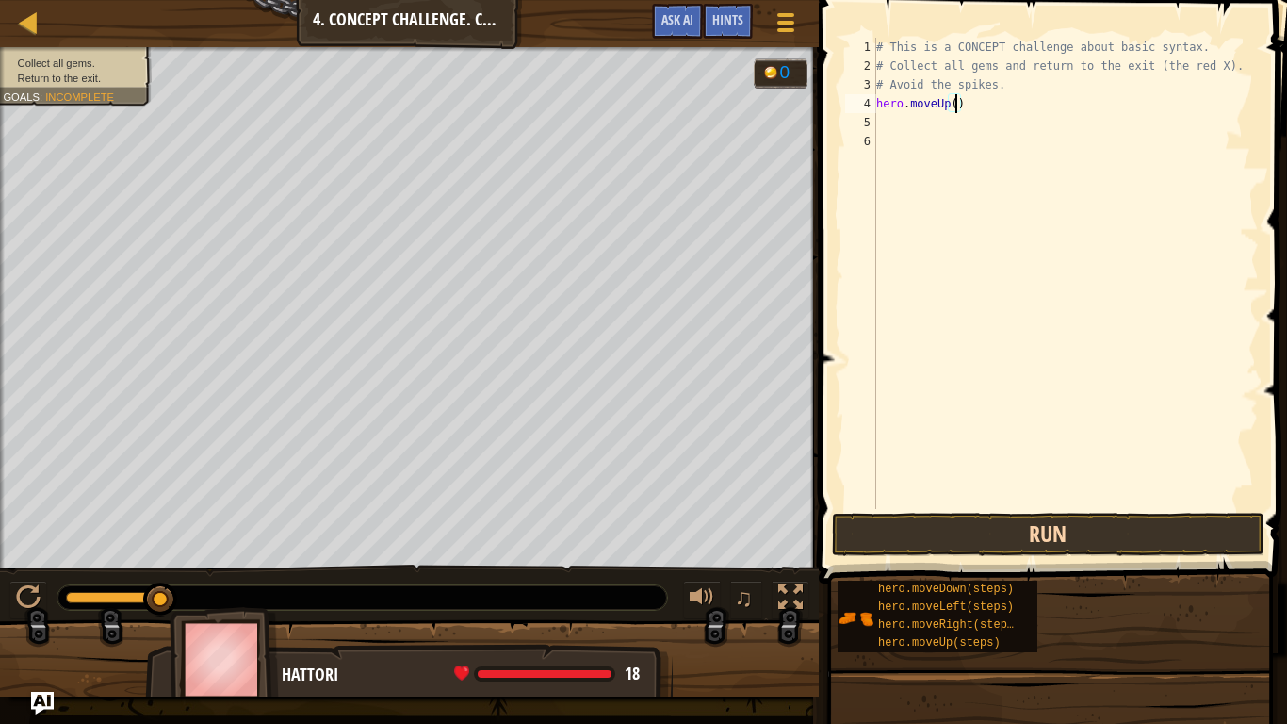
type textarea "hero.moveUp(3)"
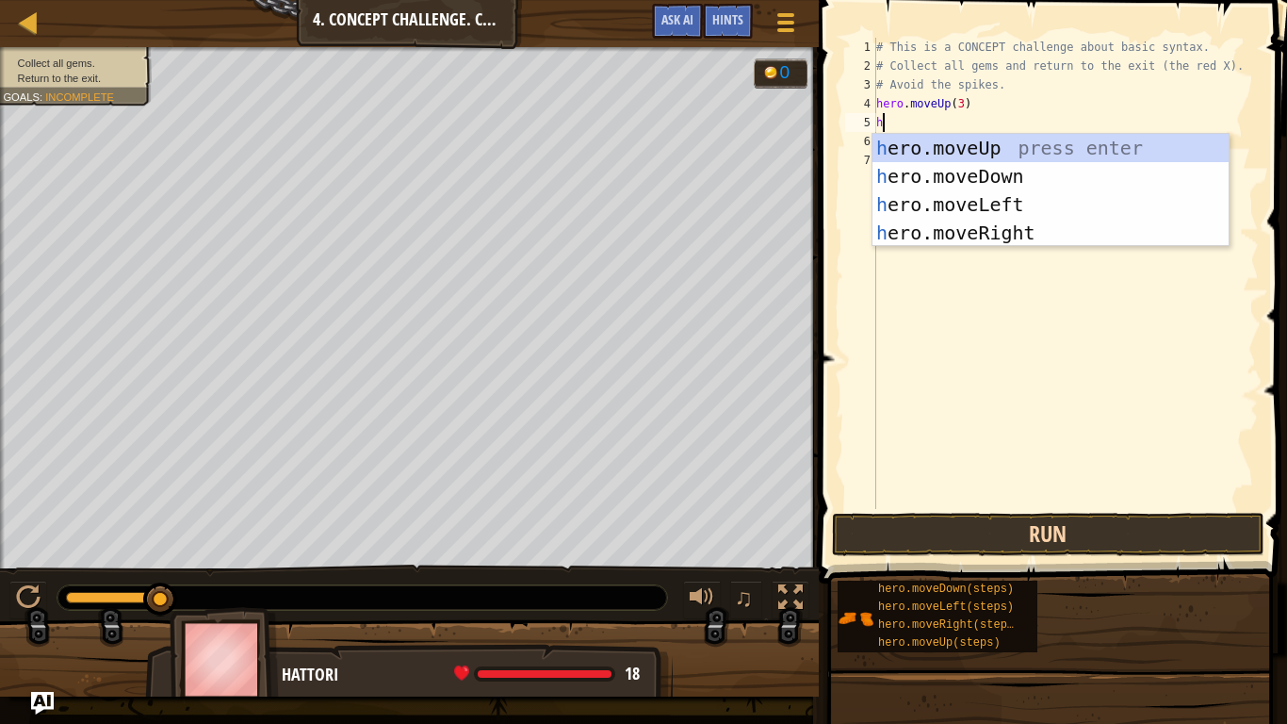
type textarea "he"
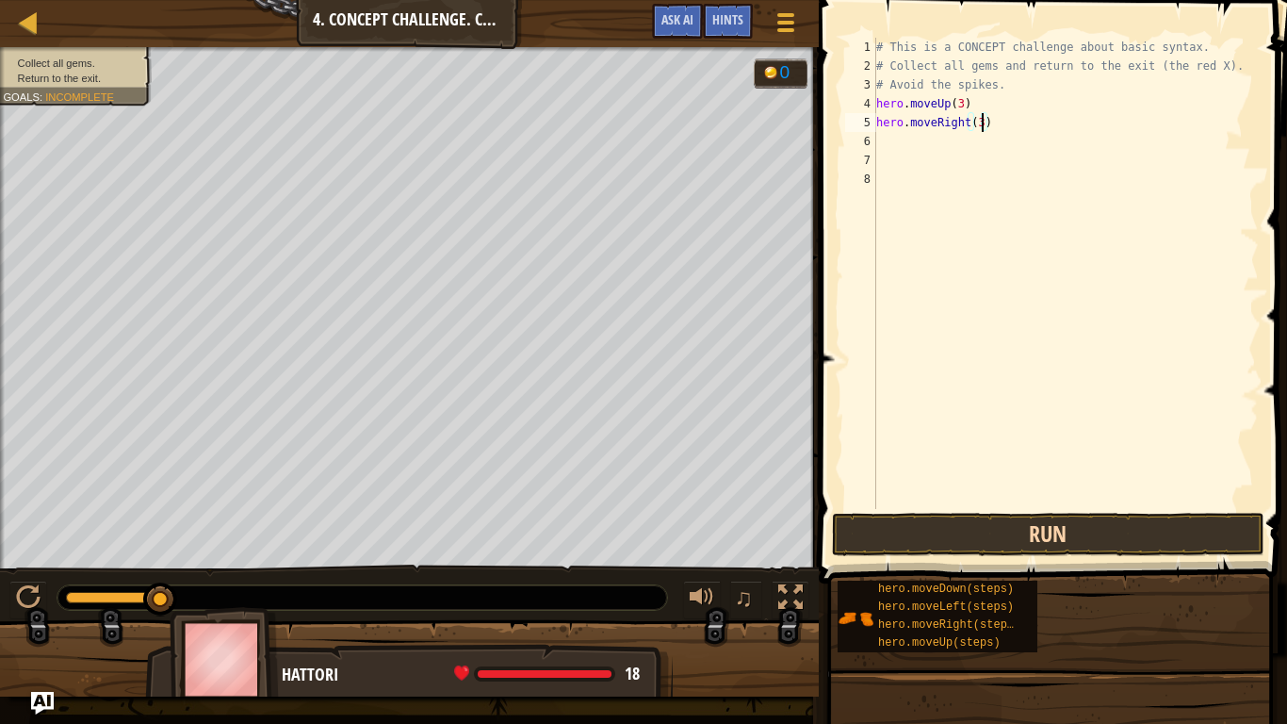
scroll to position [8, 15]
click at [1101, 519] on button "Run" at bounding box center [1048, 534] width 432 height 43
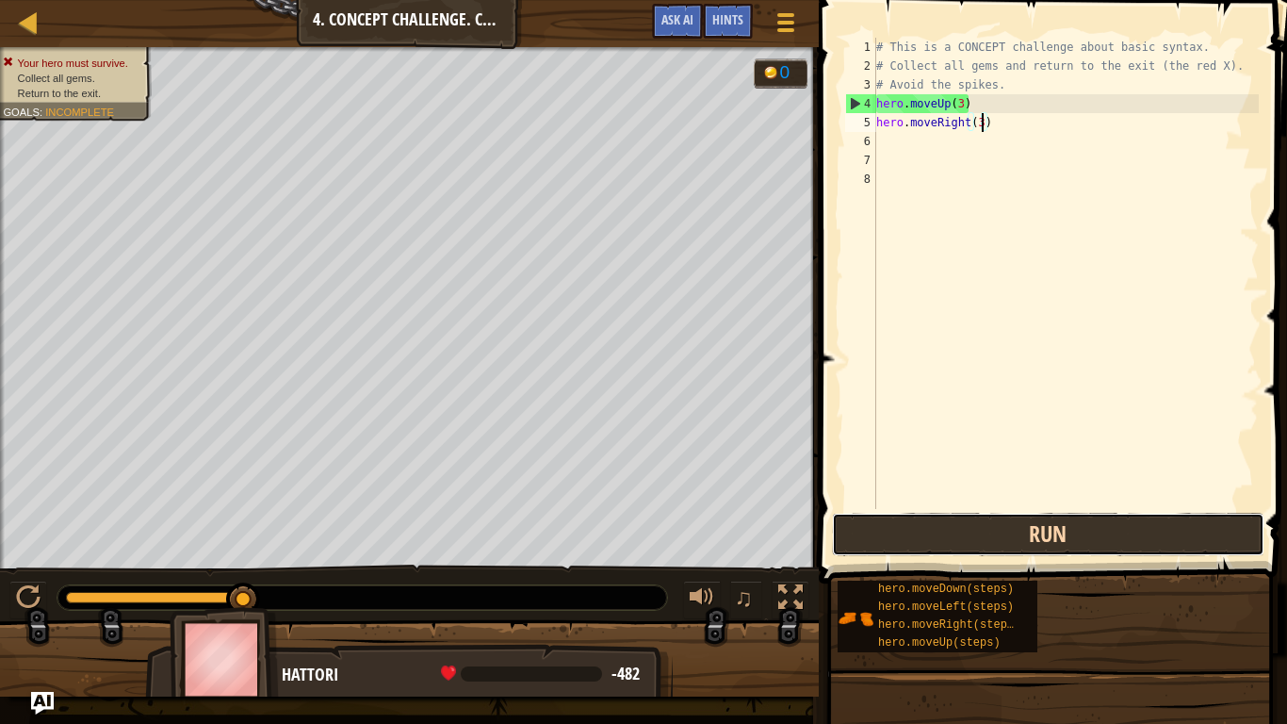
click at [1200, 529] on button "Run" at bounding box center [1048, 534] width 432 height 43
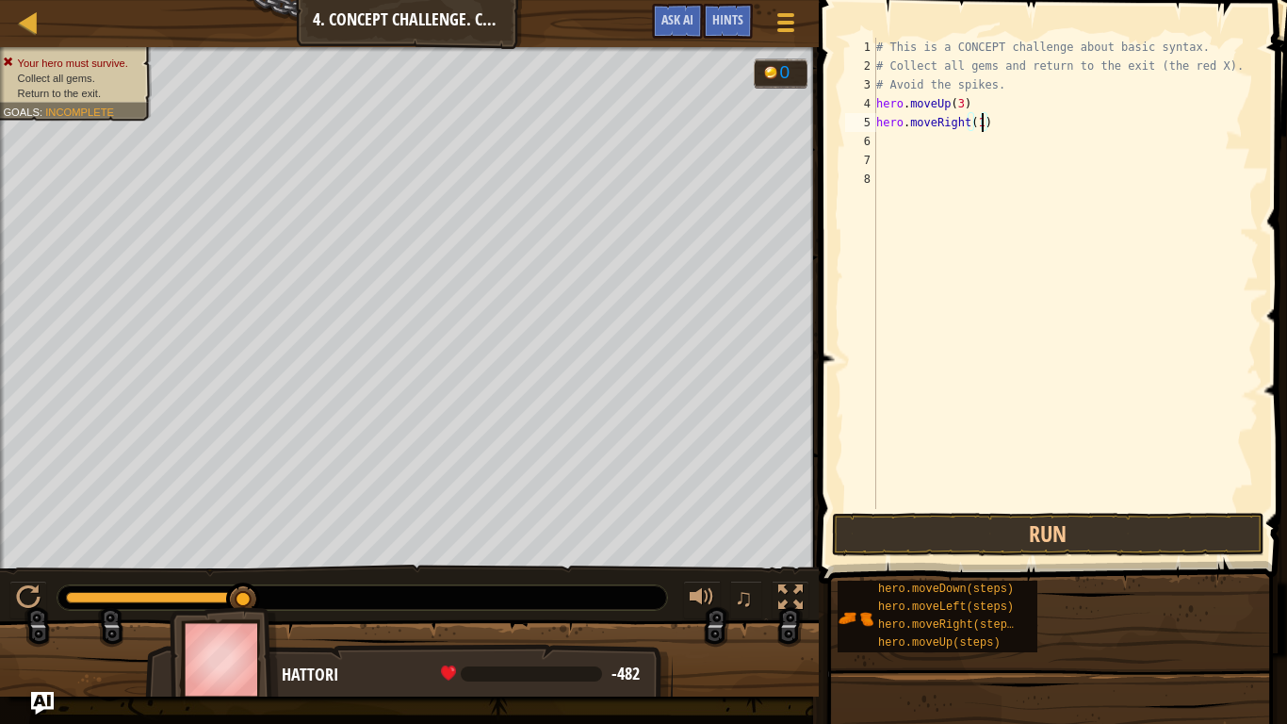
click at [1221, 530] on button "Run" at bounding box center [1048, 534] width 432 height 43
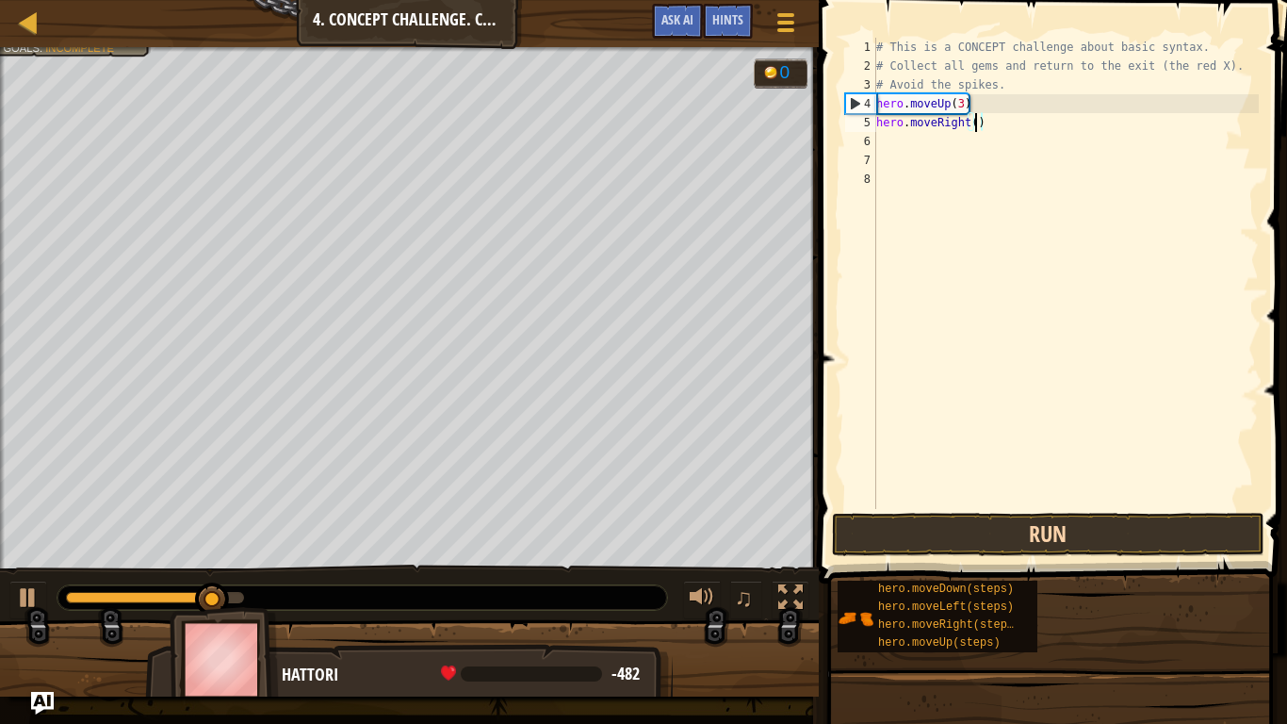
scroll to position [8, 14]
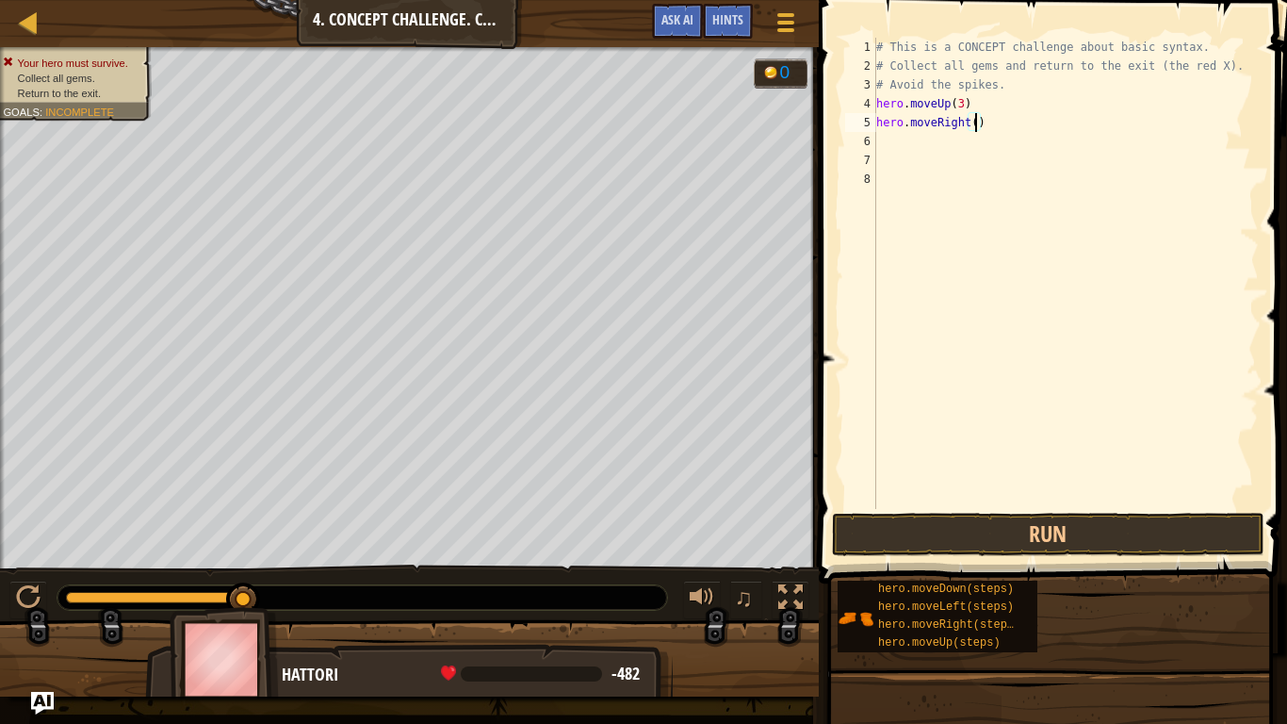
click at [966, 112] on div "# This is a CONCEPT challenge about basic syntax. # Collect all gems and return…" at bounding box center [1065, 292] width 386 height 509
type textarea "hero.moveUp(1)"
click at [1125, 526] on button "Run" at bounding box center [1048, 534] width 432 height 43
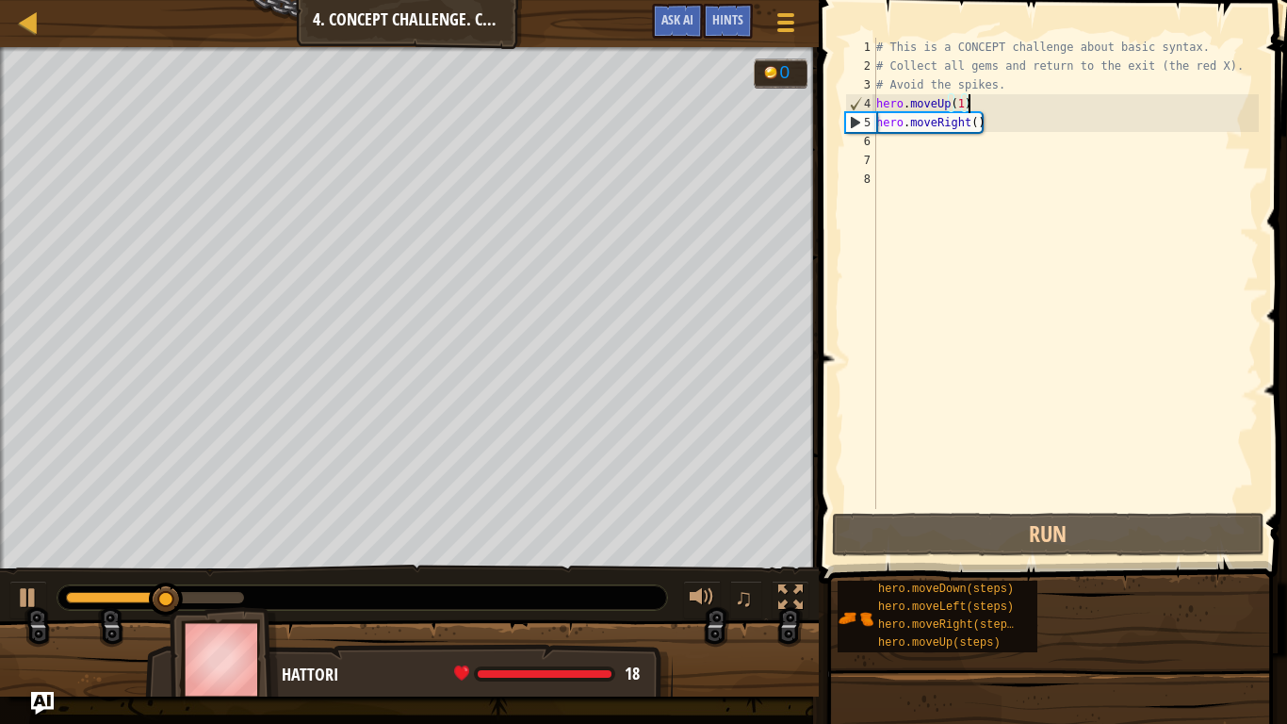
click at [1058, 135] on div "# This is a CONCEPT challenge about basic syntax. # Collect all gems and return…" at bounding box center [1065, 292] width 386 height 509
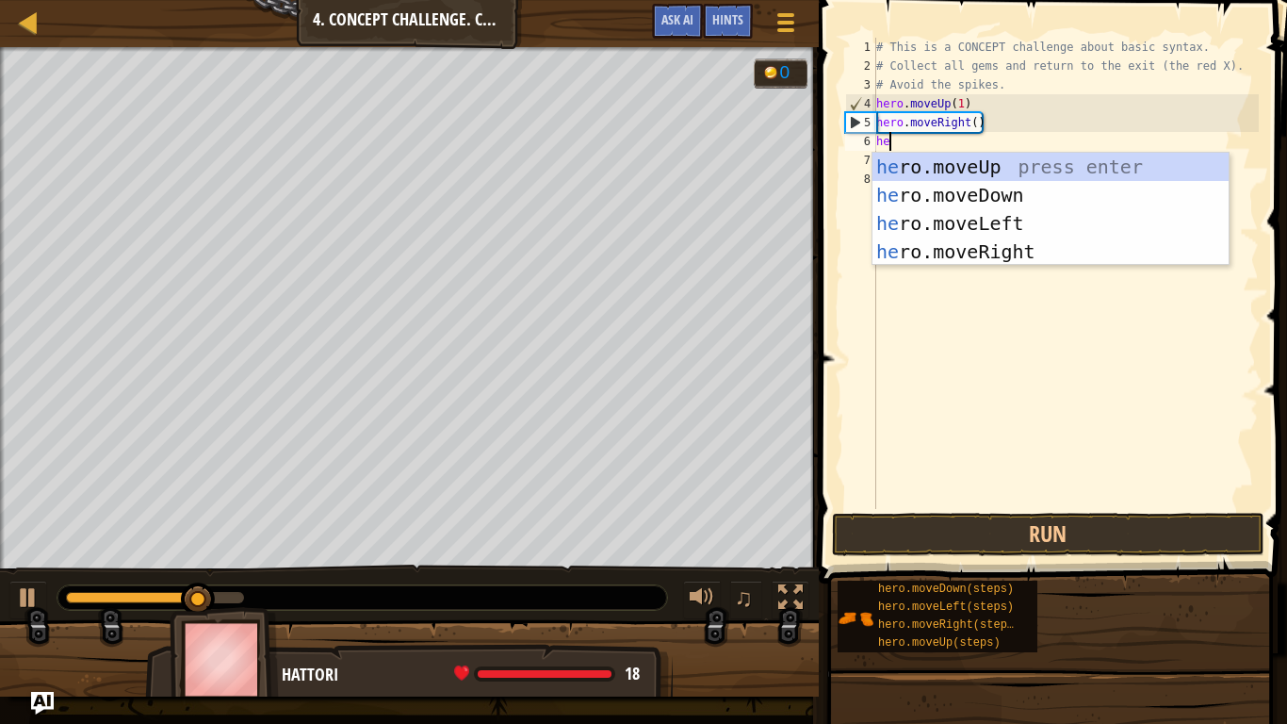
type textarea "her"
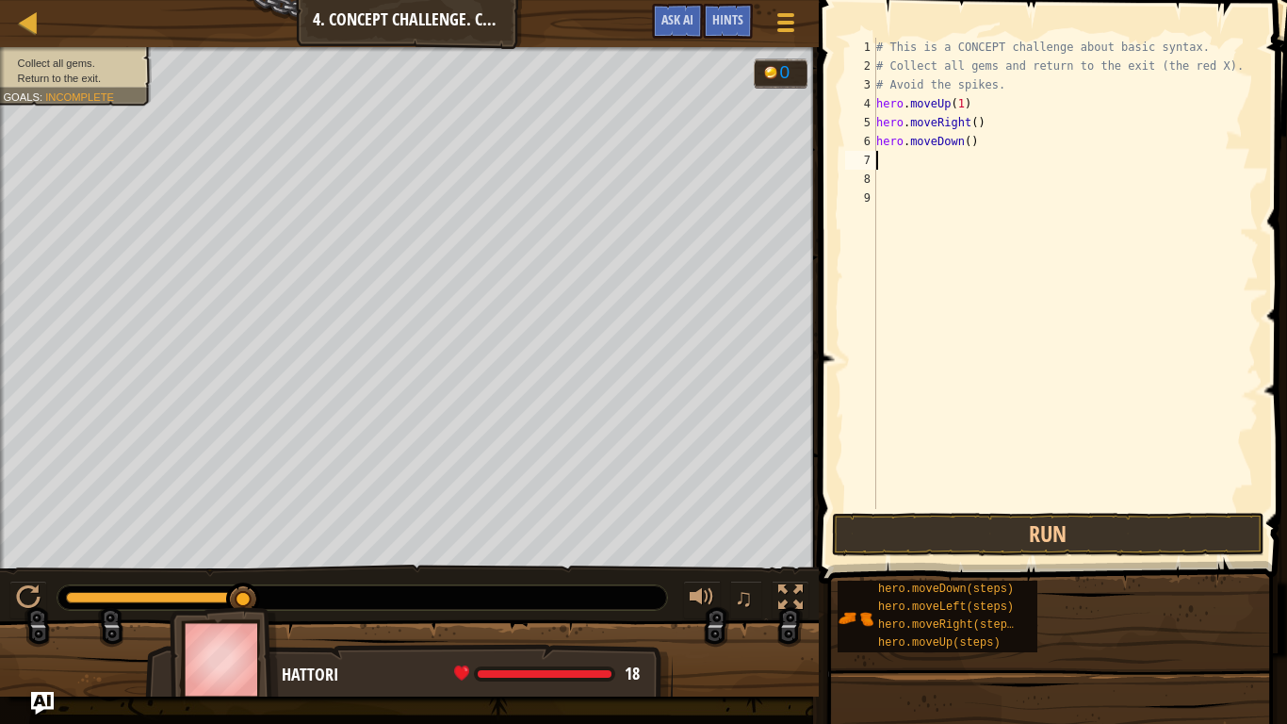
type textarea "he"
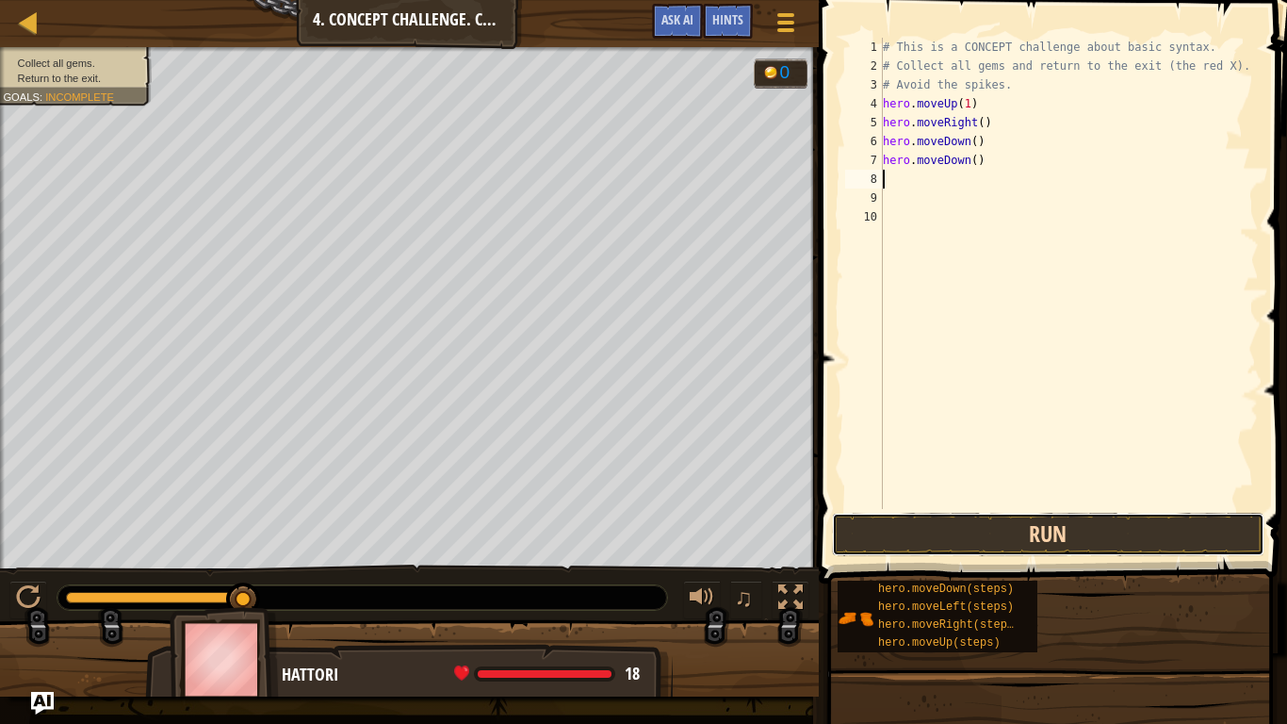
click at [1115, 532] on button "Run" at bounding box center [1048, 534] width 432 height 43
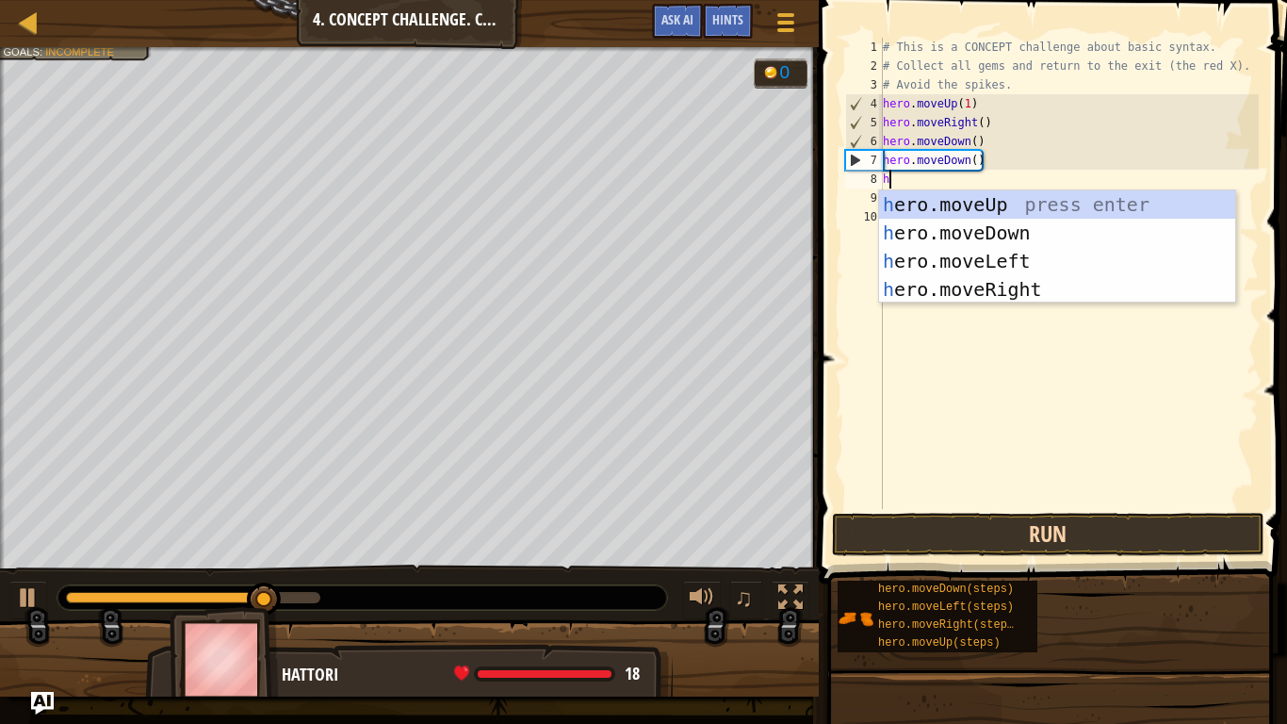
type textarea "her"
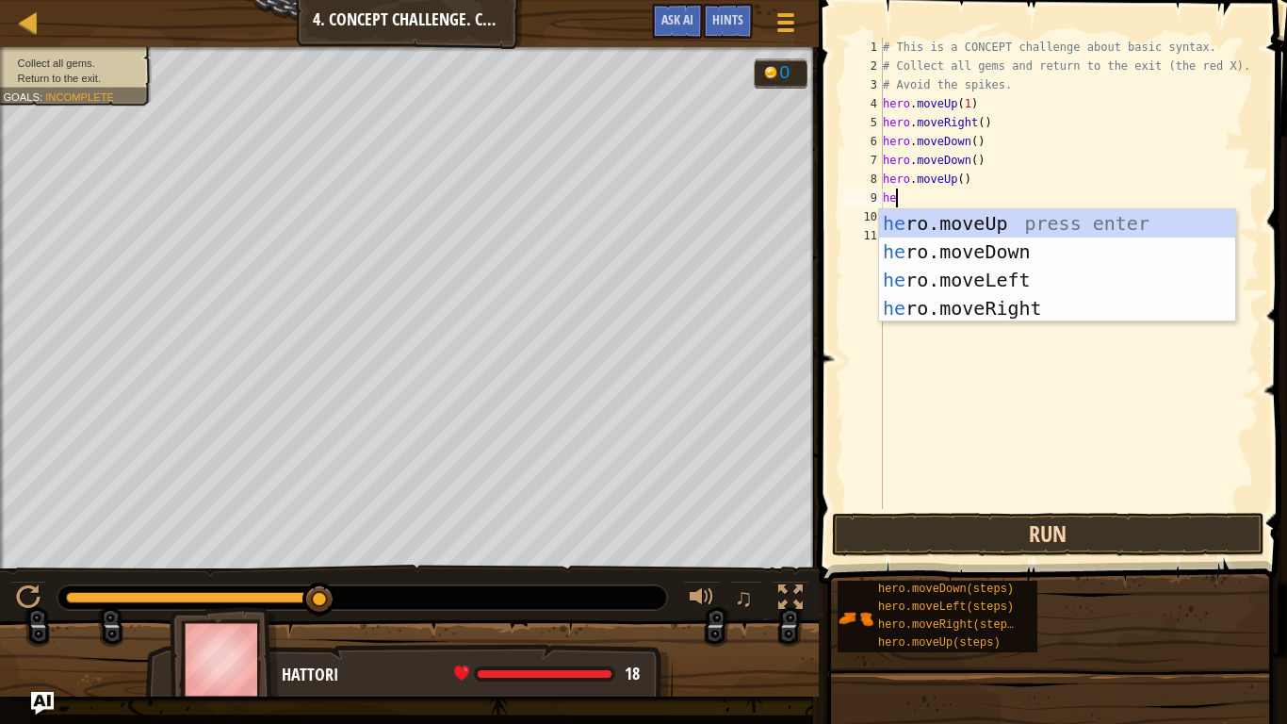
type textarea "her"
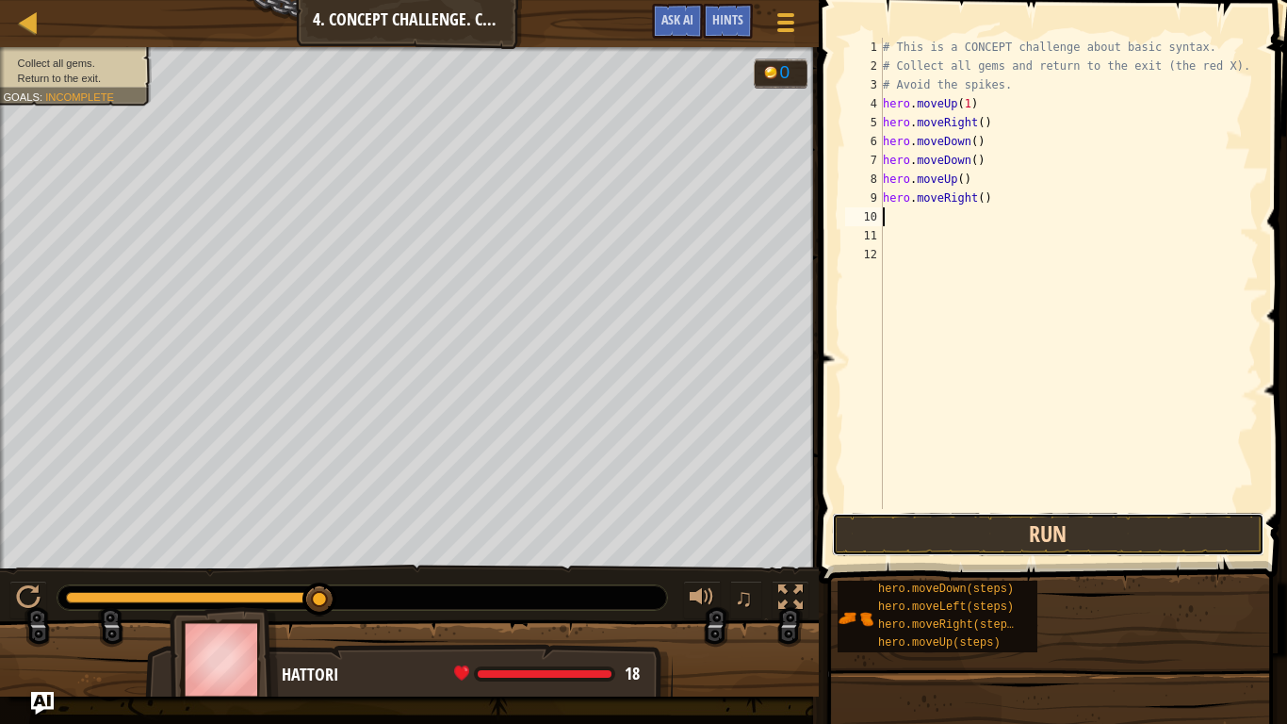
click at [1141, 554] on button "Run" at bounding box center [1048, 534] width 432 height 43
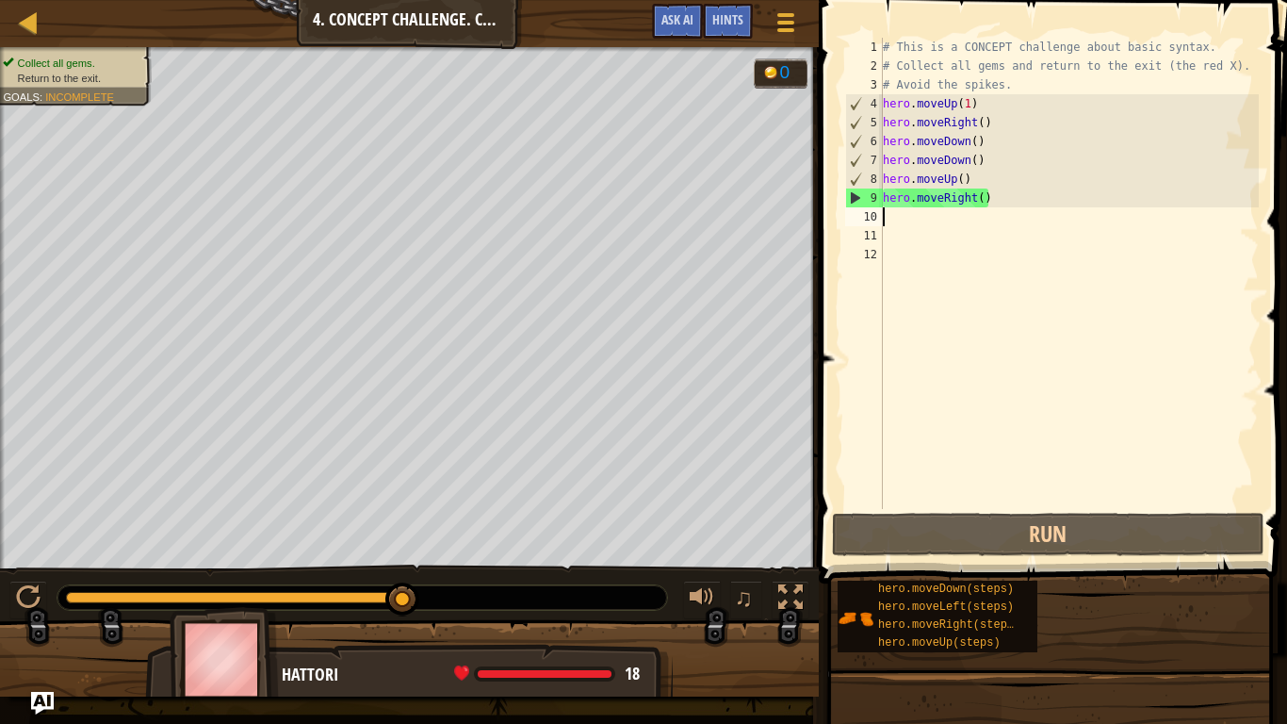
click at [1129, 509] on span at bounding box center [1054, 264] width 483 height 639
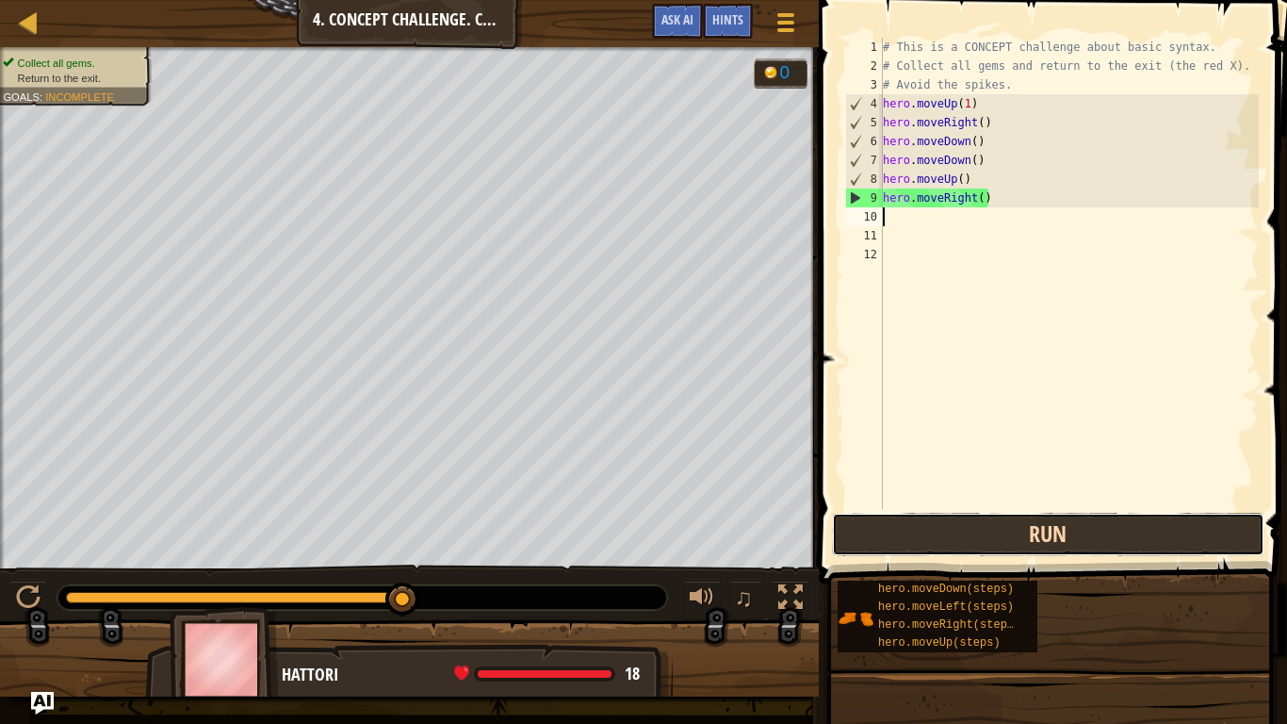
click at [1102, 540] on button "Run" at bounding box center [1048, 534] width 432 height 43
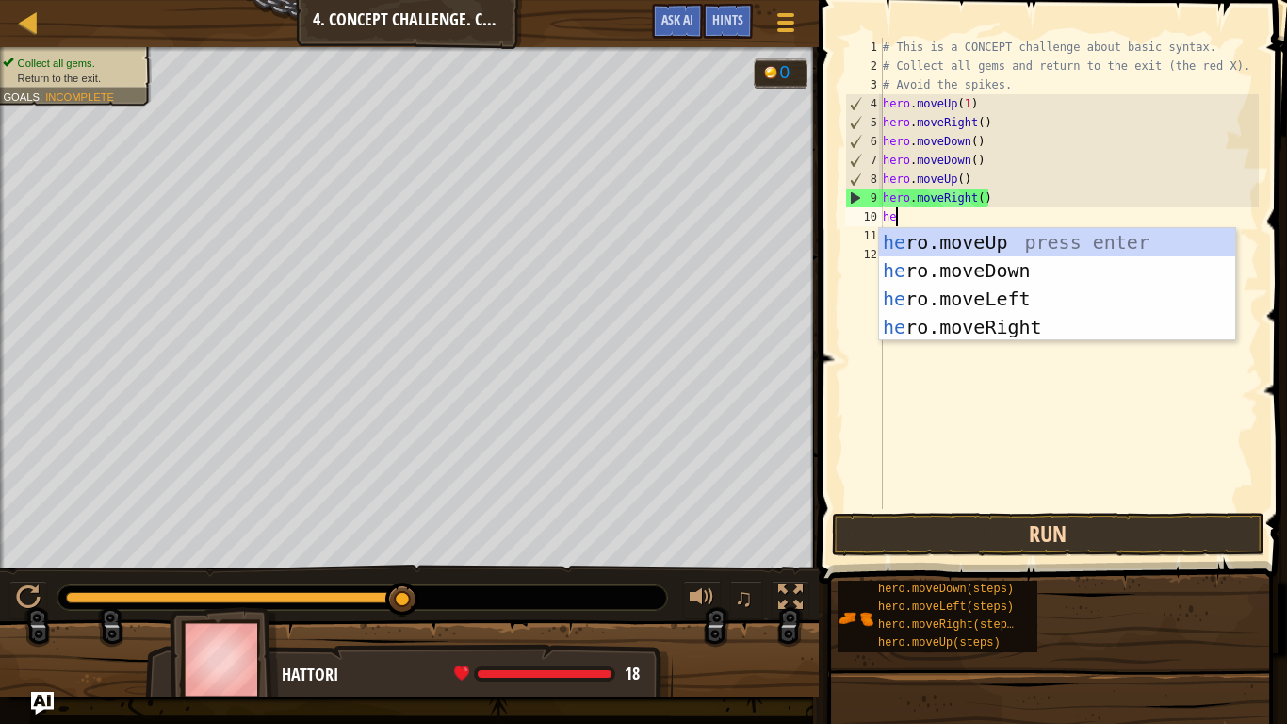
type textarea "her"
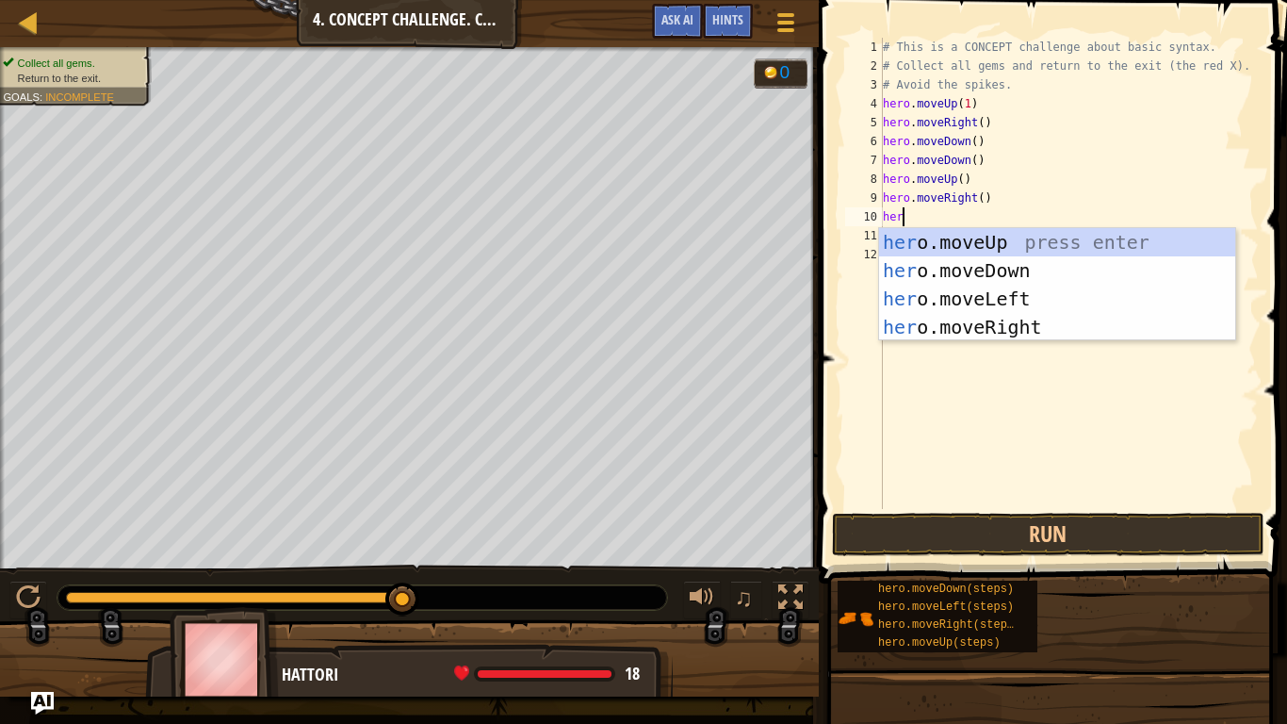
click at [1072, 324] on div "her o.moveUp press enter her o.moveDown press enter her o.moveLeft press enter …" at bounding box center [1057, 313] width 356 height 170
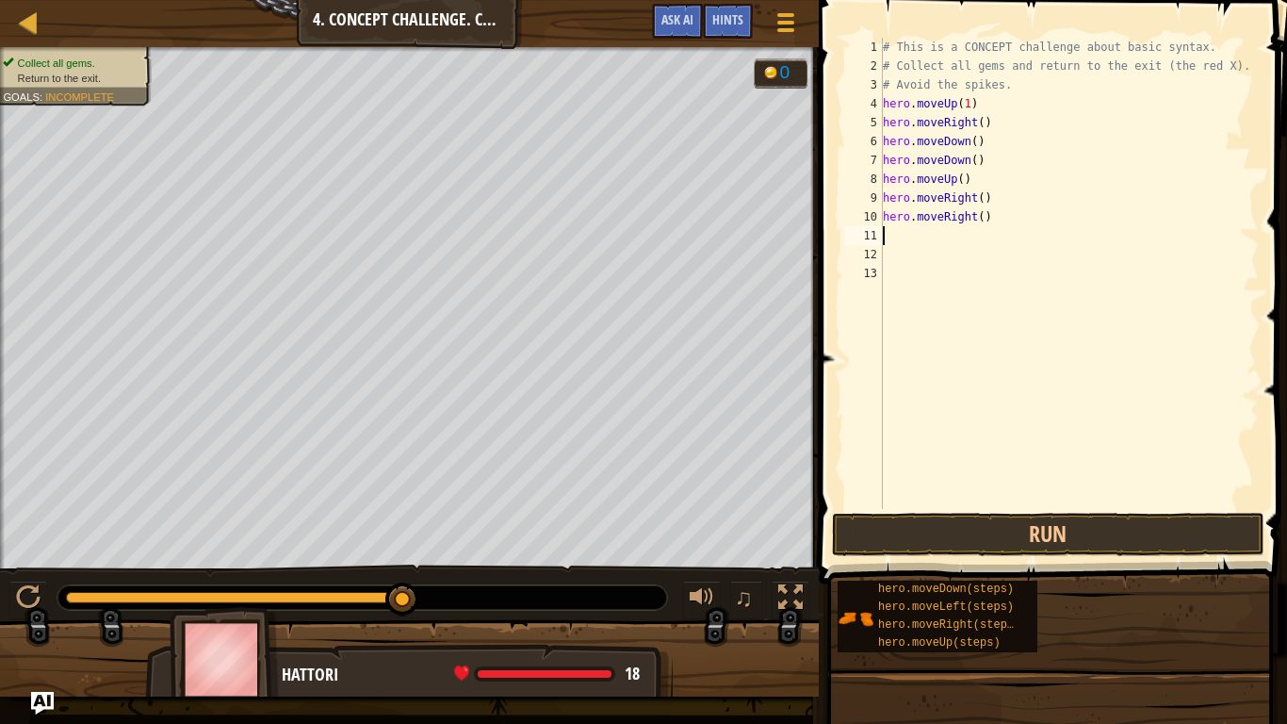
scroll to position [8, 0]
type textarea "he"
type textarea "h"
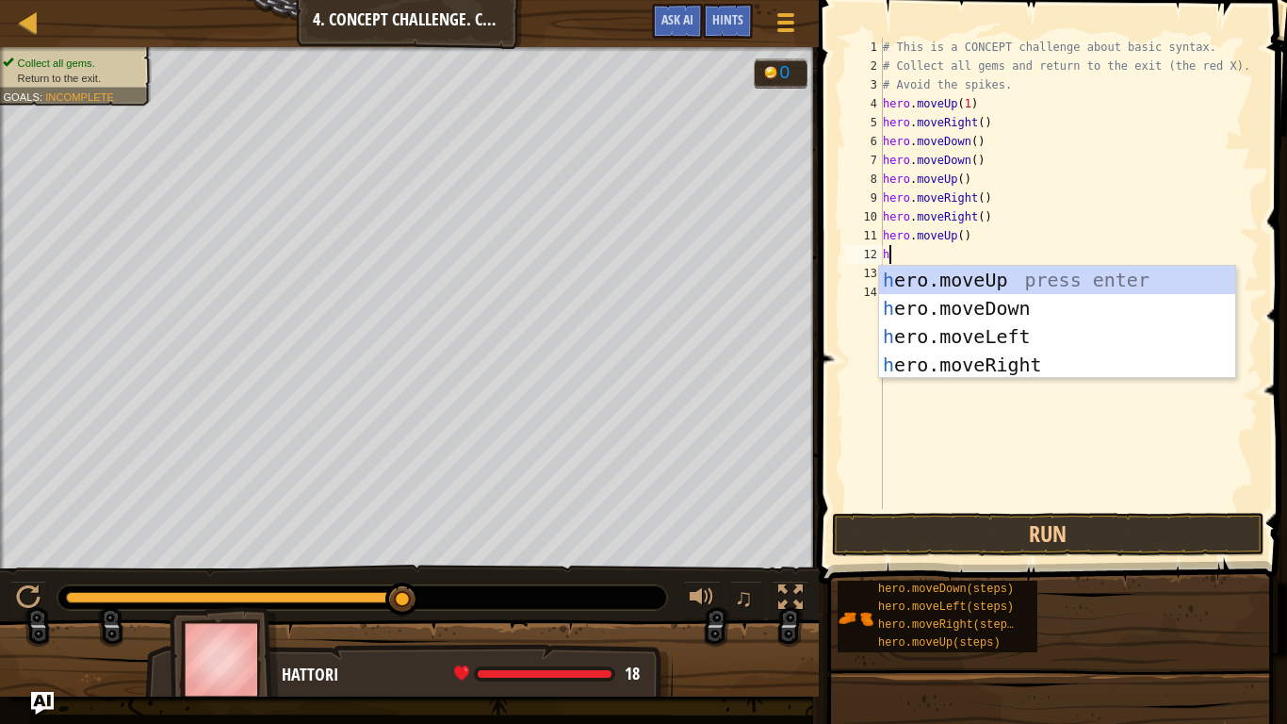
click at [1057, 353] on div "h ero.moveUp press enter h ero.moveDown press enter h ero.moveLeft press enter …" at bounding box center [1057, 351] width 356 height 170
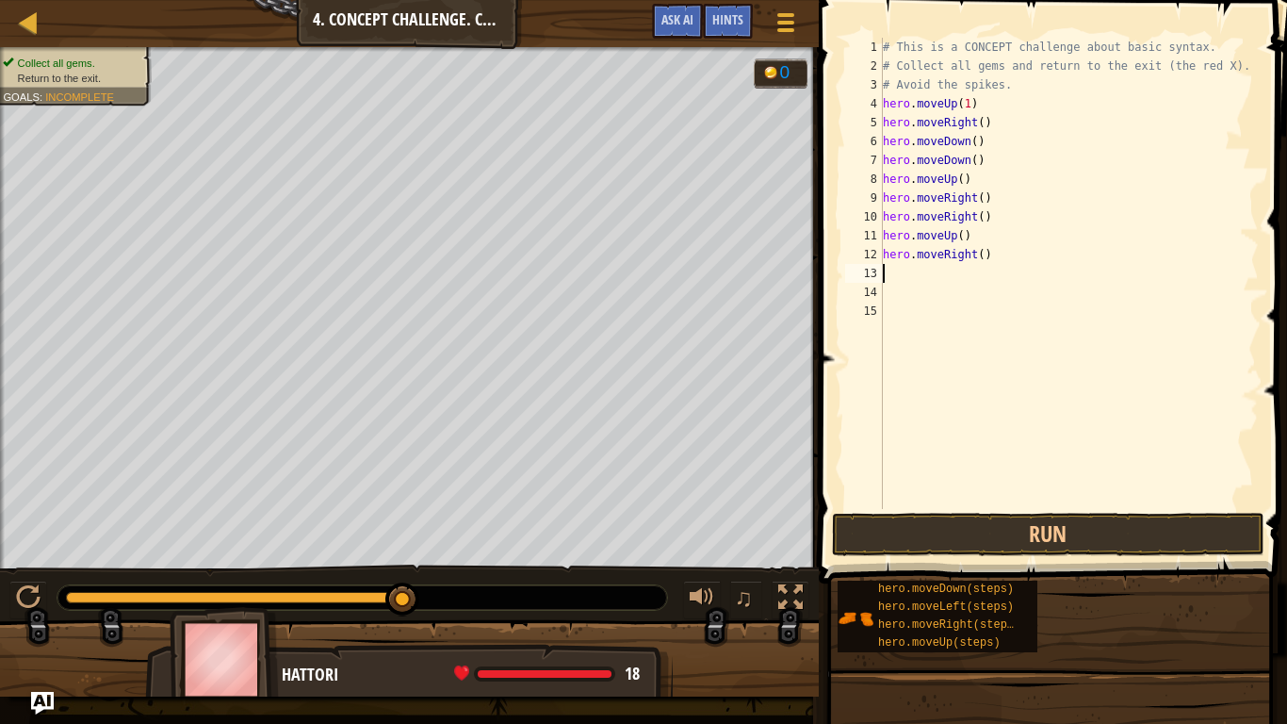
click at [1016, 264] on div "# This is a CONCEPT challenge about basic syntax. # Collect all gems and return…" at bounding box center [1069, 292] width 380 height 509
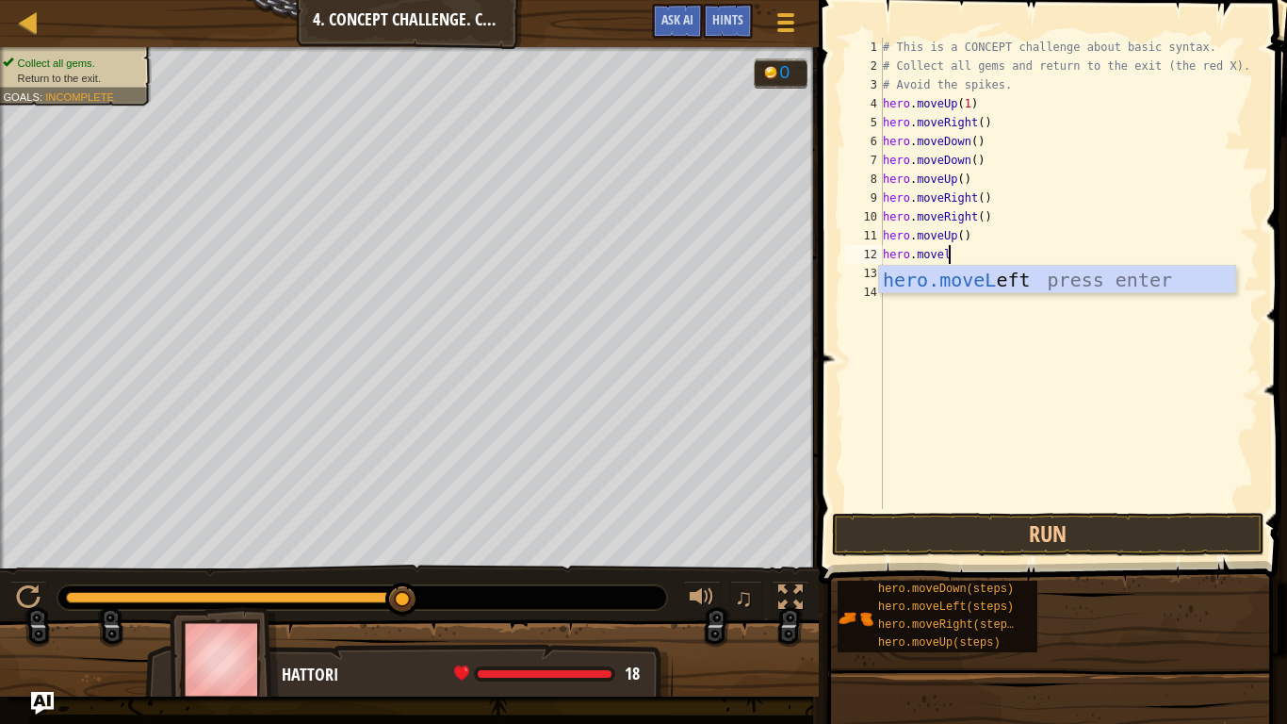
type textarea "hero.movele"
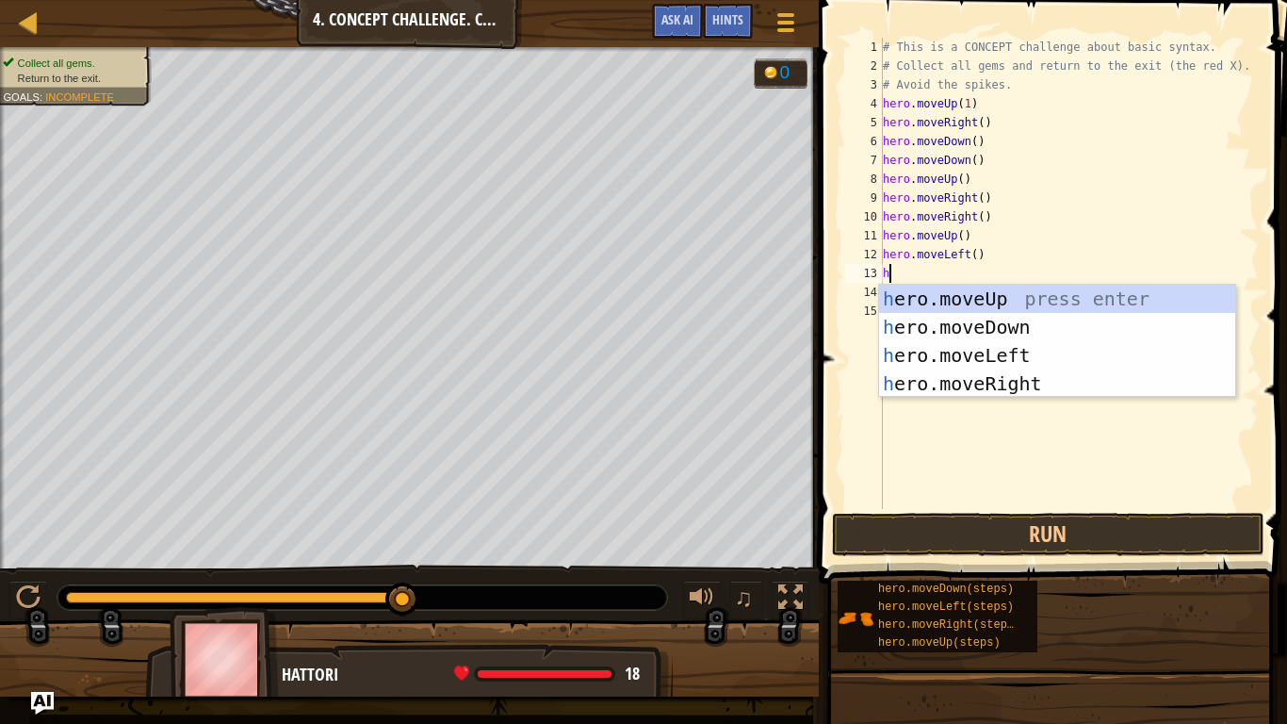
type textarea "he"
click at [1101, 329] on div "he ro.moveUp press enter he ro.moveDown press enter he ro.moveLeft press enter …" at bounding box center [1057, 370] width 356 height 170
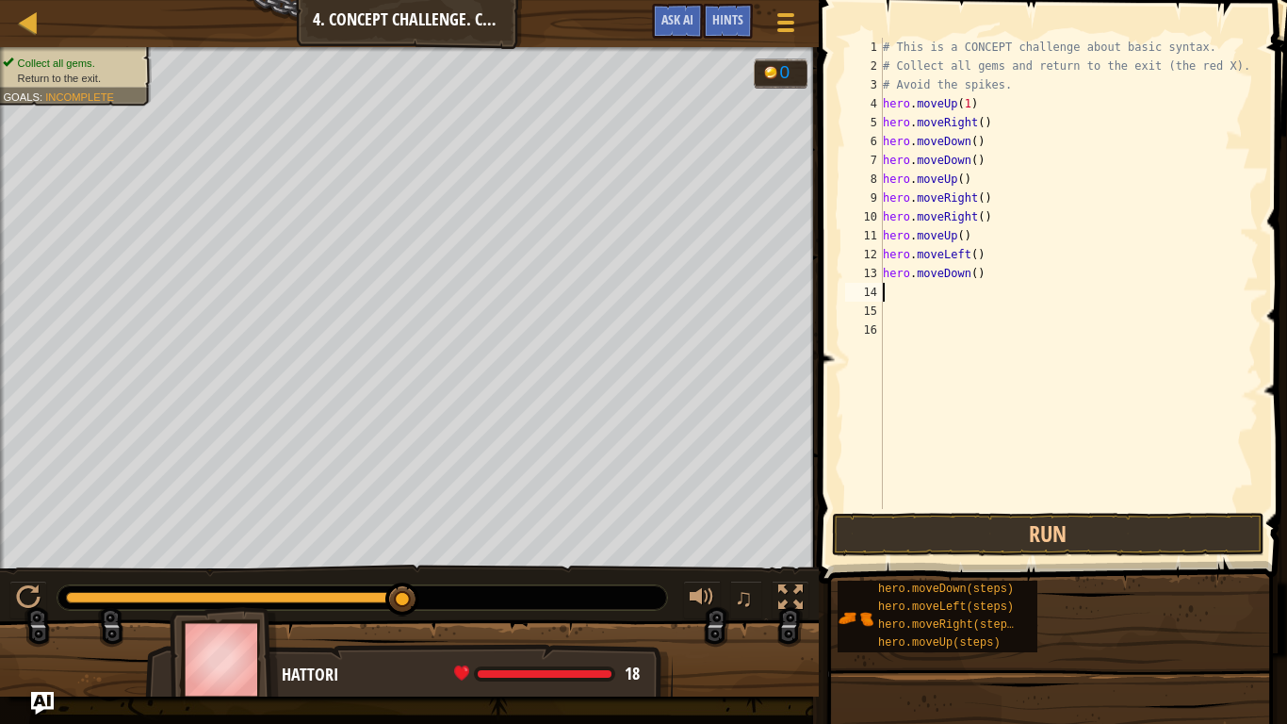
scroll to position [8, 0]
type textarea "he"
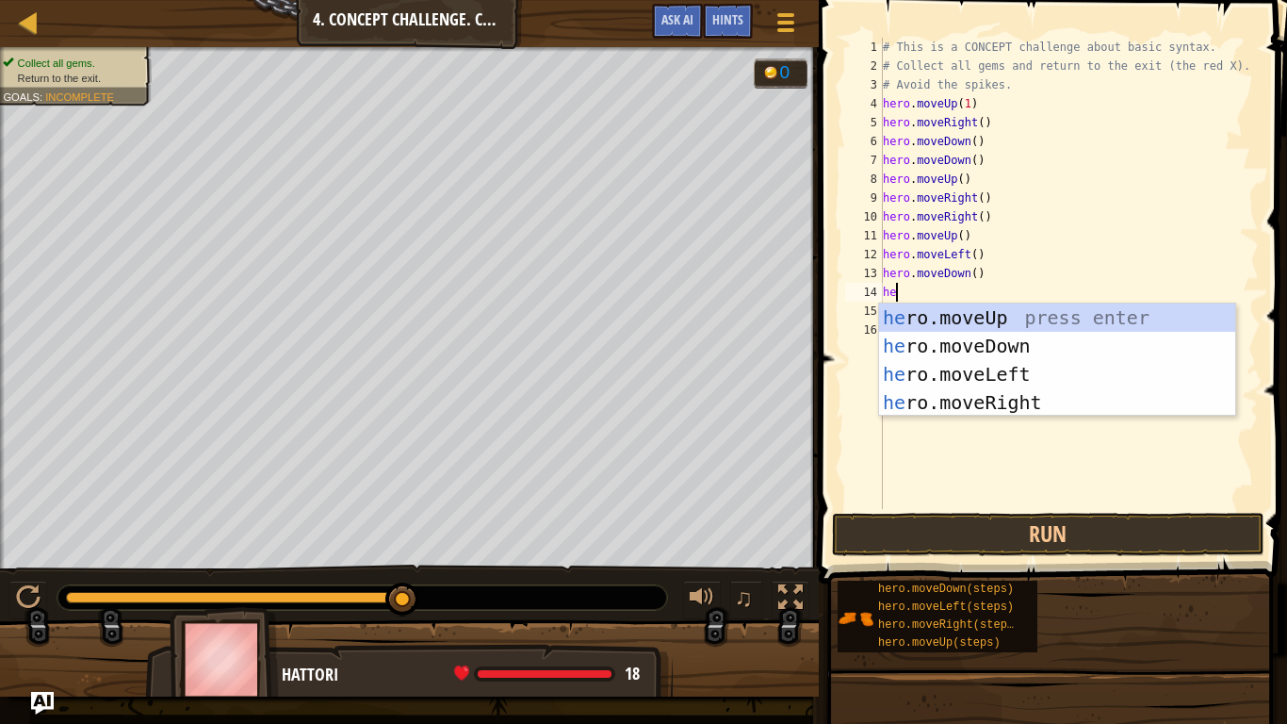
click at [1058, 419] on div "# This is a CONCEPT challenge about basic syntax. # Collect all gems and return…" at bounding box center [1069, 292] width 380 height 509
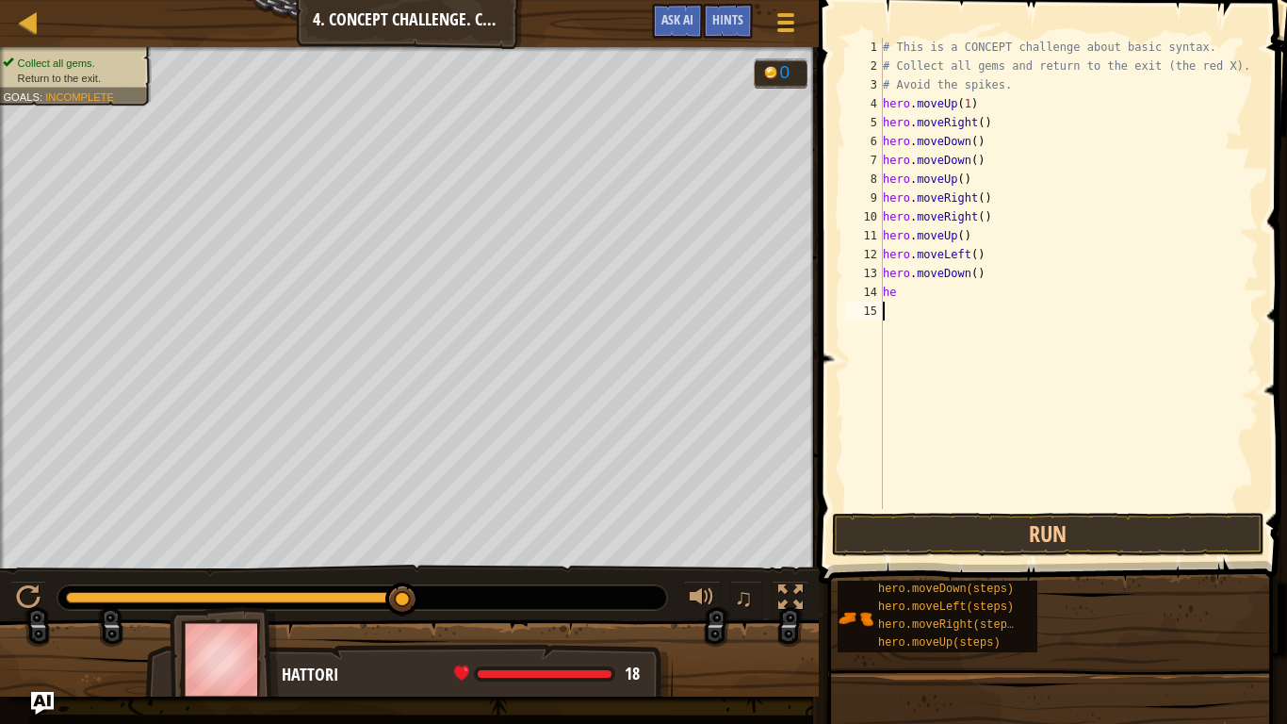
type textarea "h"
click at [1071, 537] on button "Run" at bounding box center [1048, 534] width 432 height 43
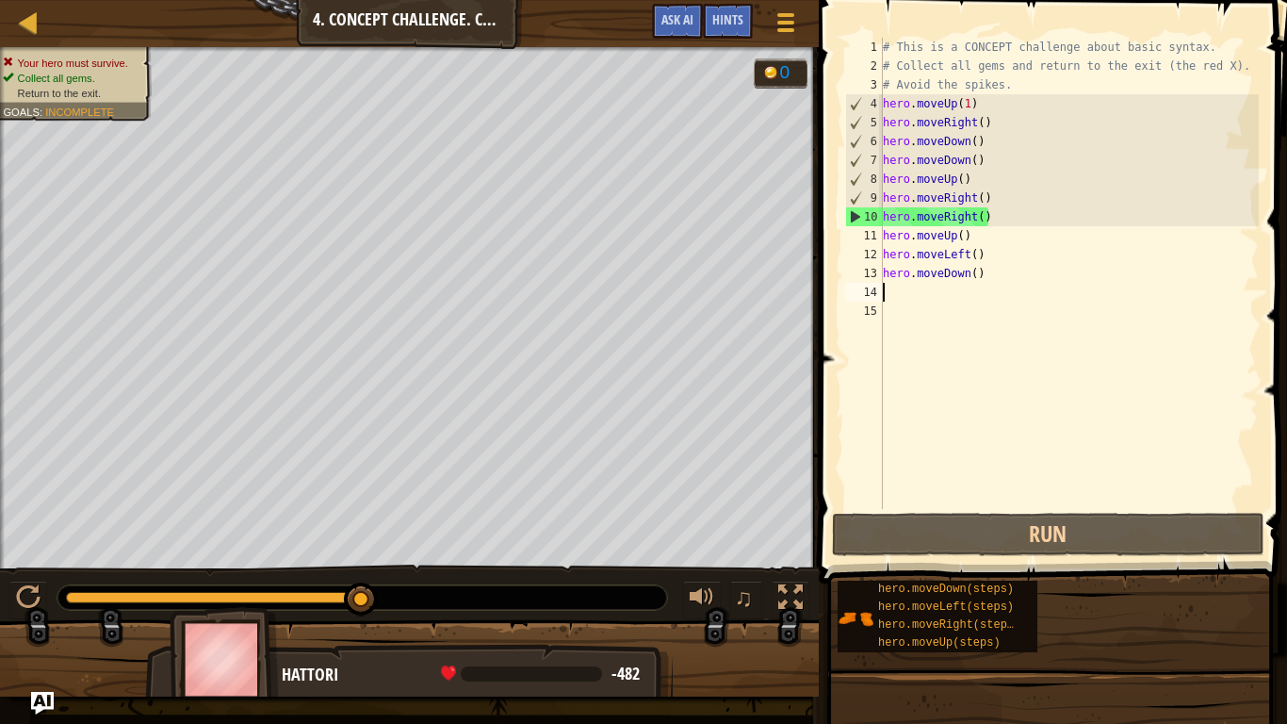
click at [971, 220] on div "# This is a CONCEPT challenge about basic syntax. # Collect all gems and return…" at bounding box center [1069, 292] width 380 height 509
click at [959, 219] on div "# This is a CONCEPT challenge about basic syntax. # Collect all gems and return…" at bounding box center [1069, 292] width 380 height 509
click at [1013, 204] on div "# This is a CONCEPT challenge about basic syntax. # Collect all gems and return…" at bounding box center [1069, 292] width 380 height 509
click at [953, 227] on div "# This is a CONCEPT challenge about basic syntax. # Collect all gems and return…" at bounding box center [1069, 292] width 380 height 509
click at [970, 216] on div "# This is a CONCEPT challenge about basic syntax. # Collect all gems and return…" at bounding box center [1069, 292] width 380 height 509
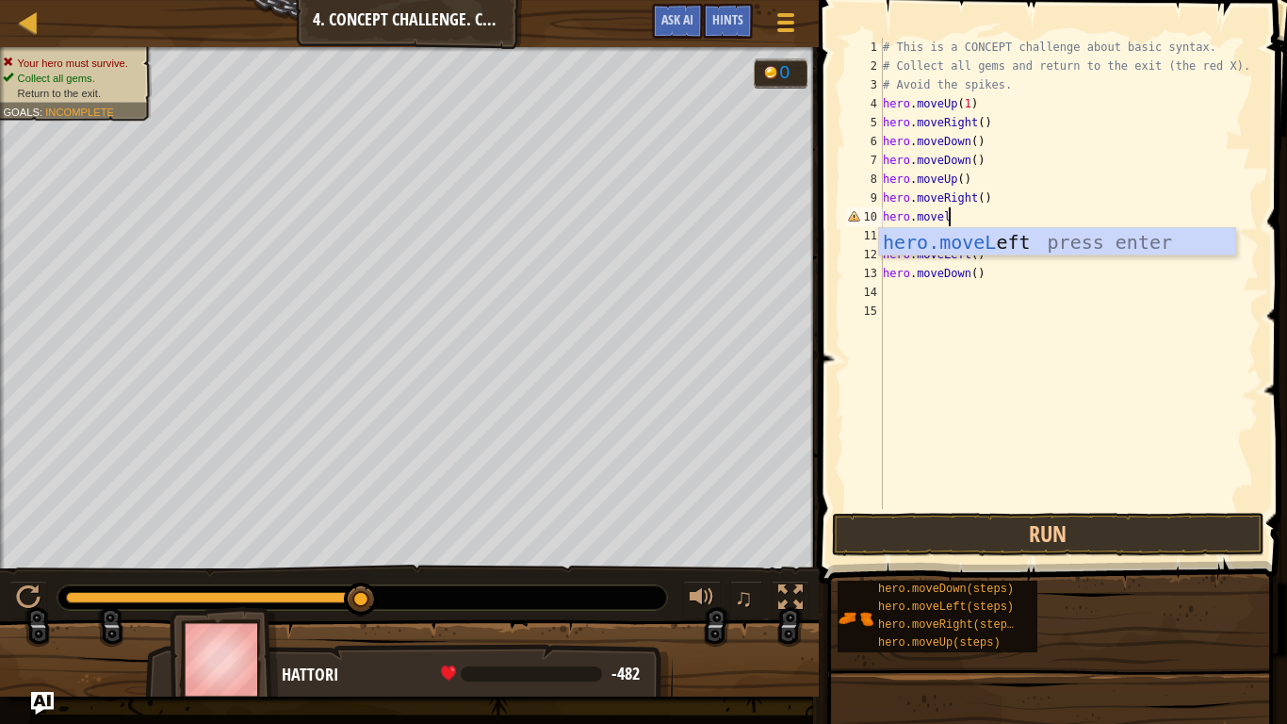
type textarea "hero.movele"
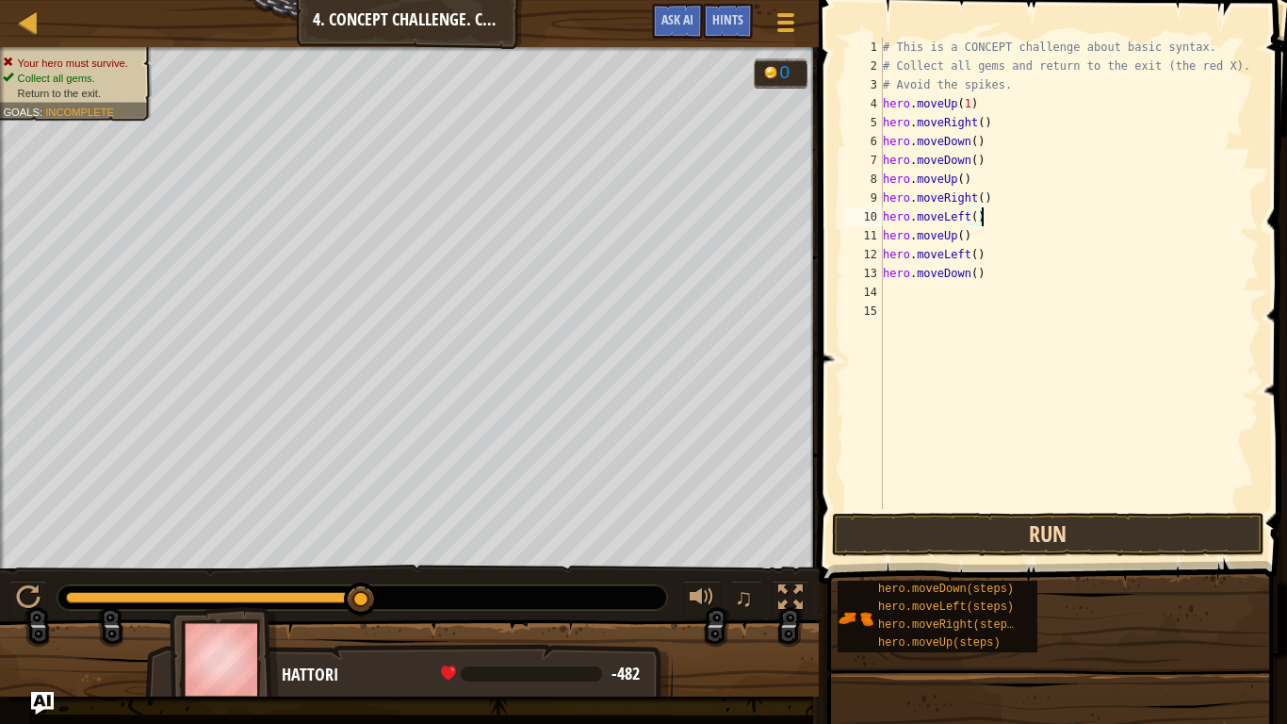
type textarea "hero.moveLeft()"
click at [1137, 530] on button "Run" at bounding box center [1048, 534] width 432 height 43
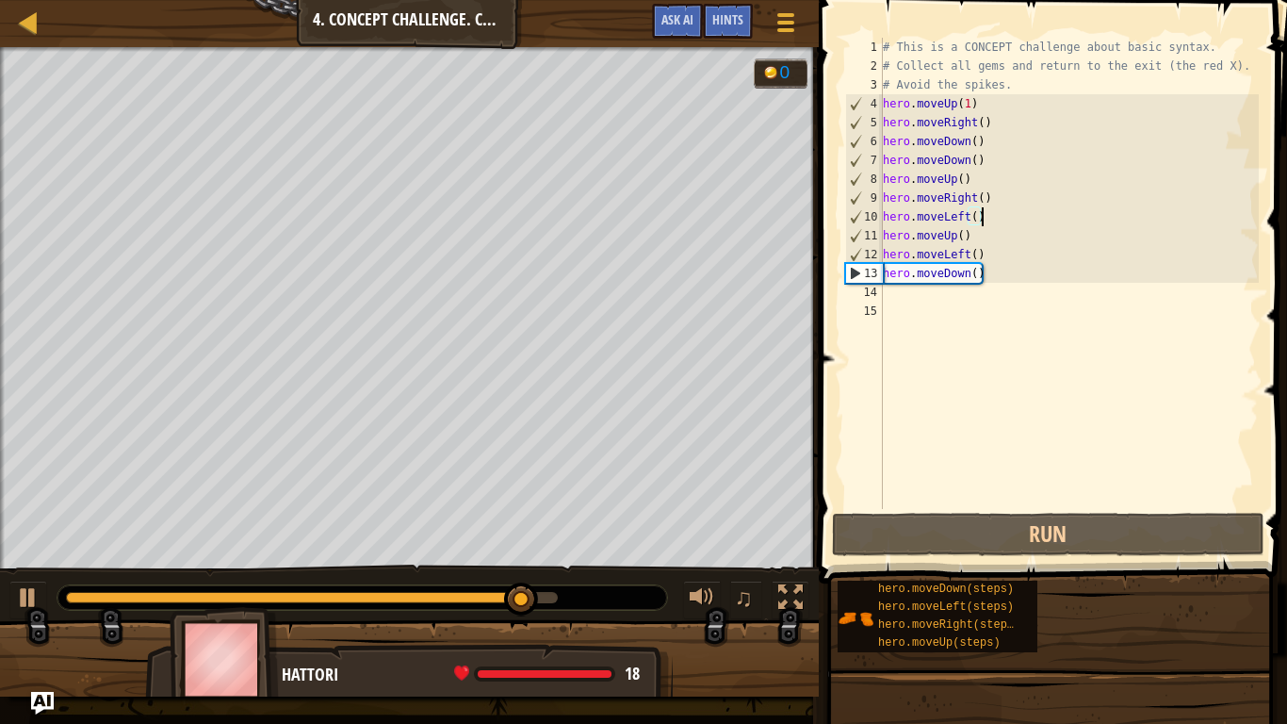
click at [1030, 283] on div "# This is a CONCEPT challenge about basic syntax. # Collect all gems and return…" at bounding box center [1069, 292] width 380 height 509
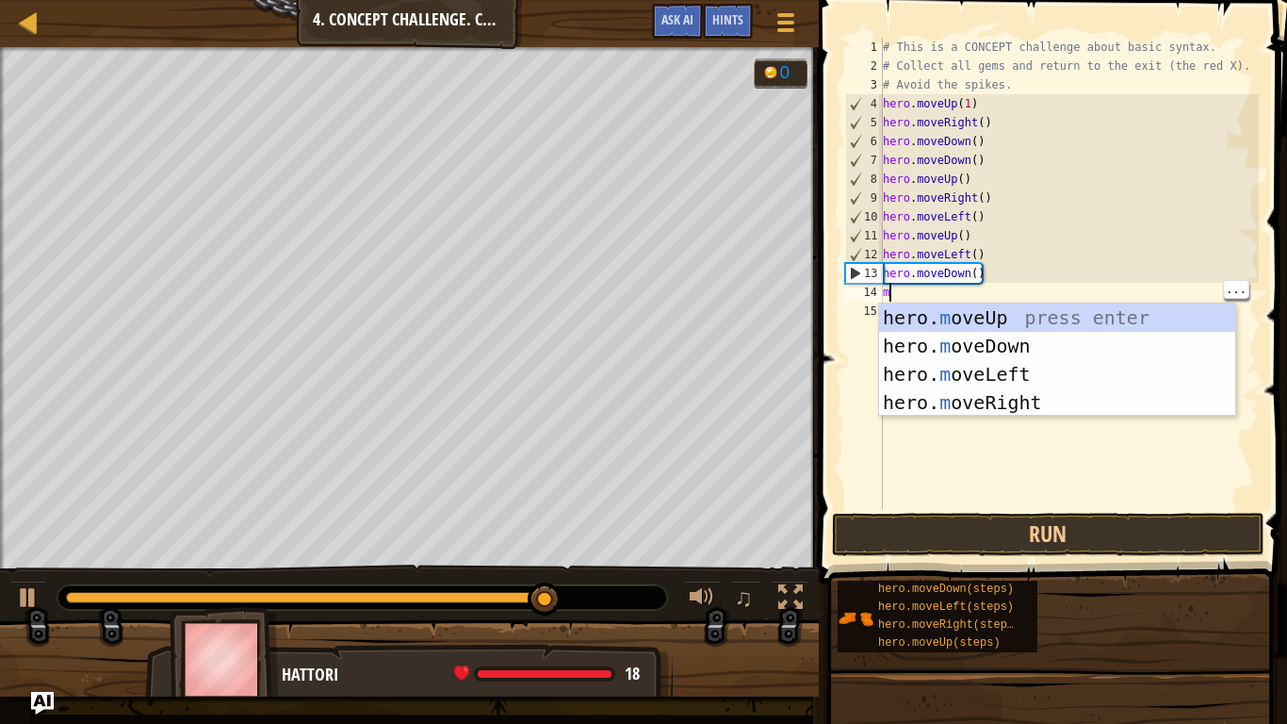
type textarea "mo"
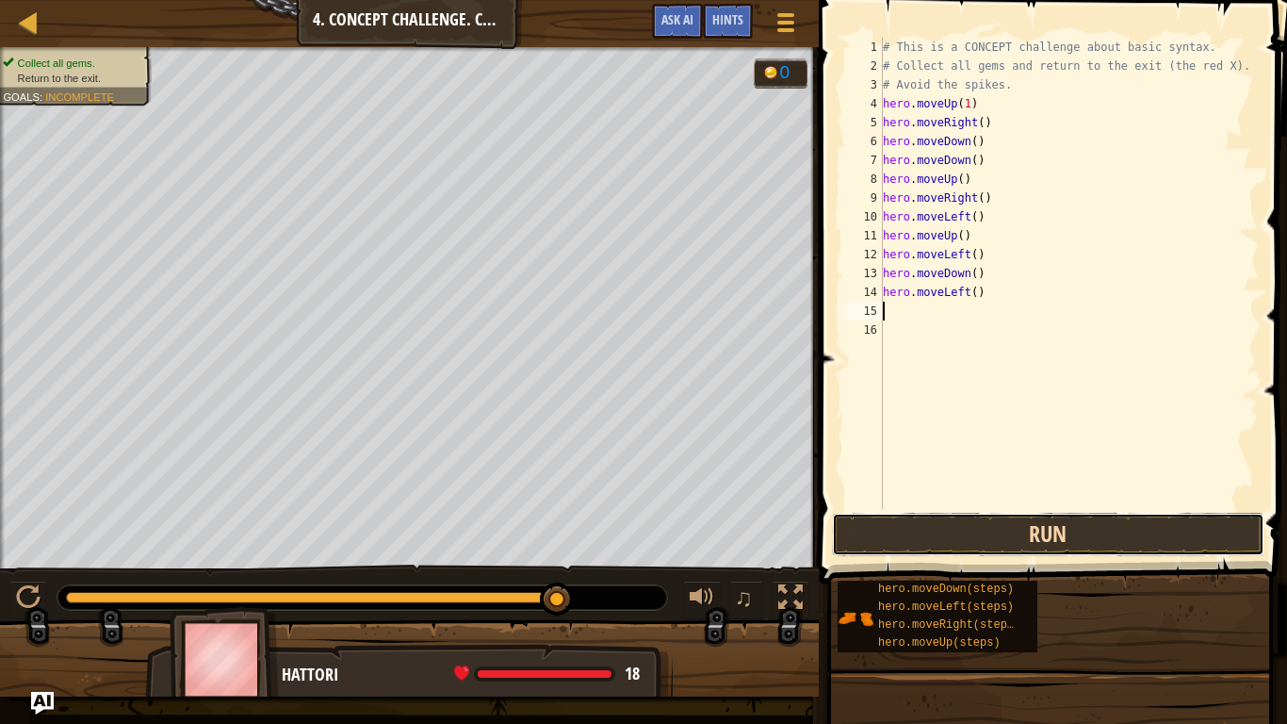
click at [932, 539] on button "Run" at bounding box center [1048, 534] width 432 height 43
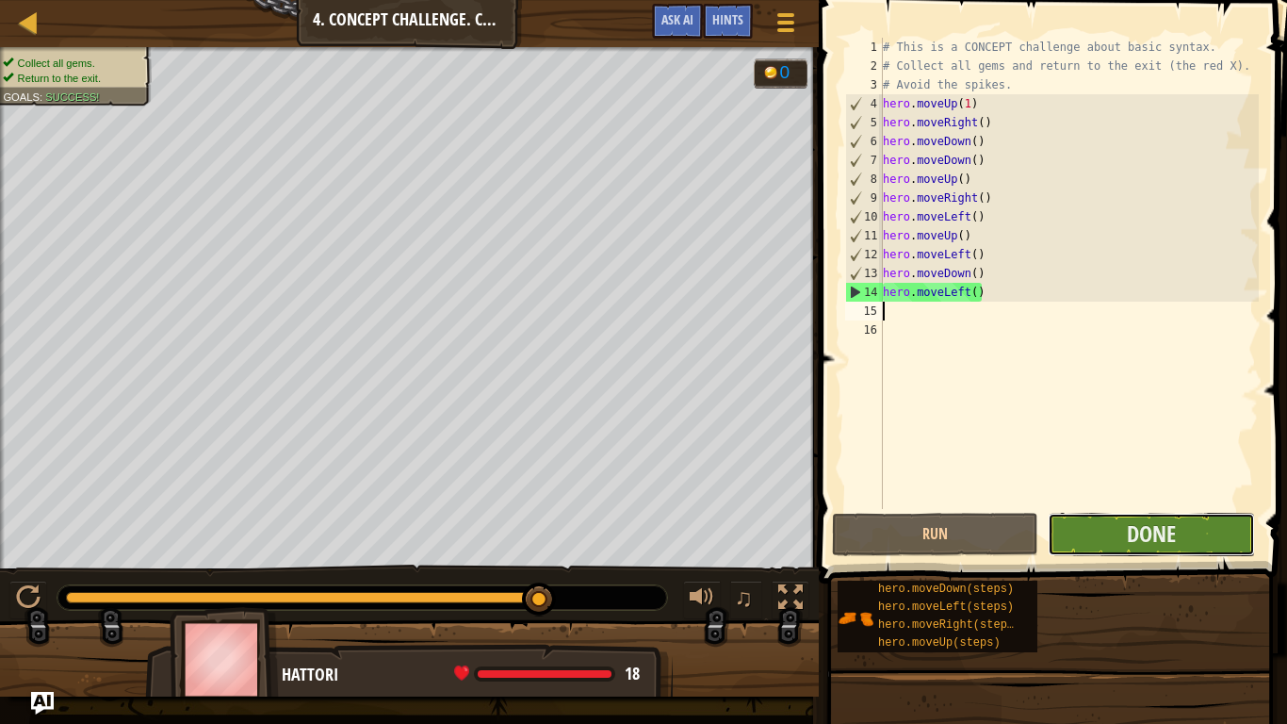
click at [1198, 547] on button "Done" at bounding box center [1151, 534] width 206 height 43
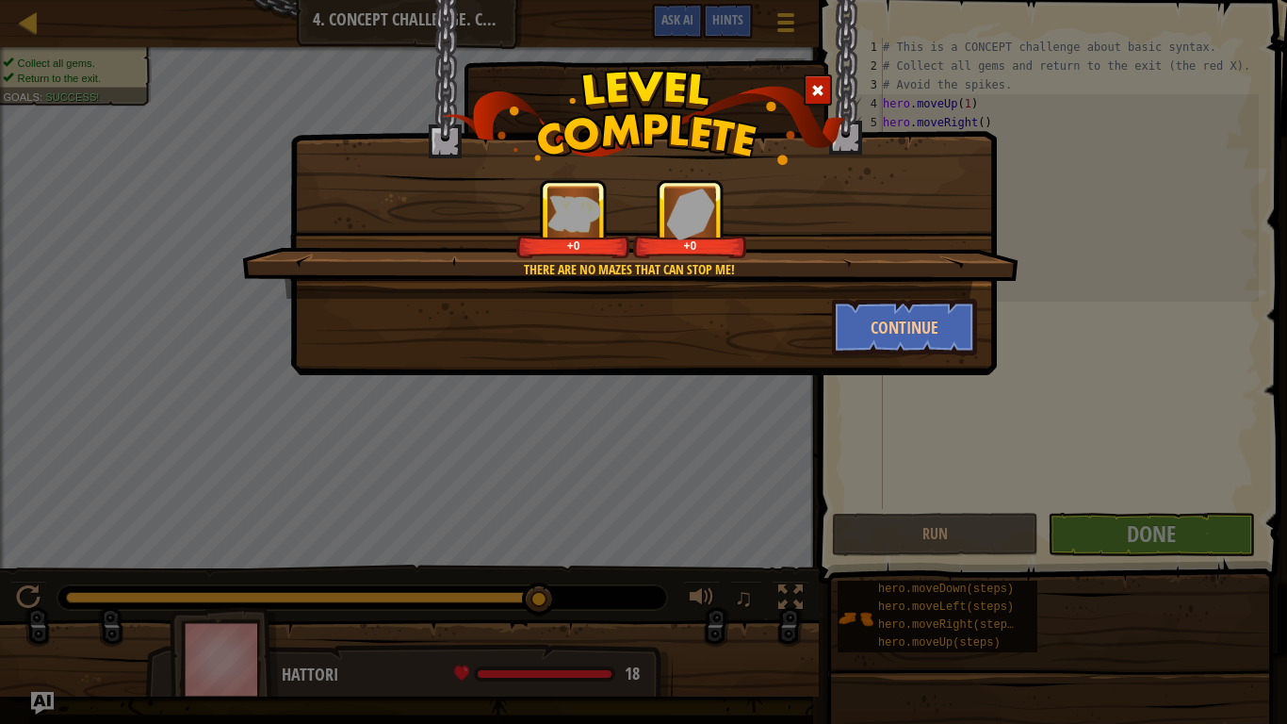
click at [1207, 556] on div "There are no mazes that can stop me! +0 +0 Continue" at bounding box center [643, 362] width 1287 height 724
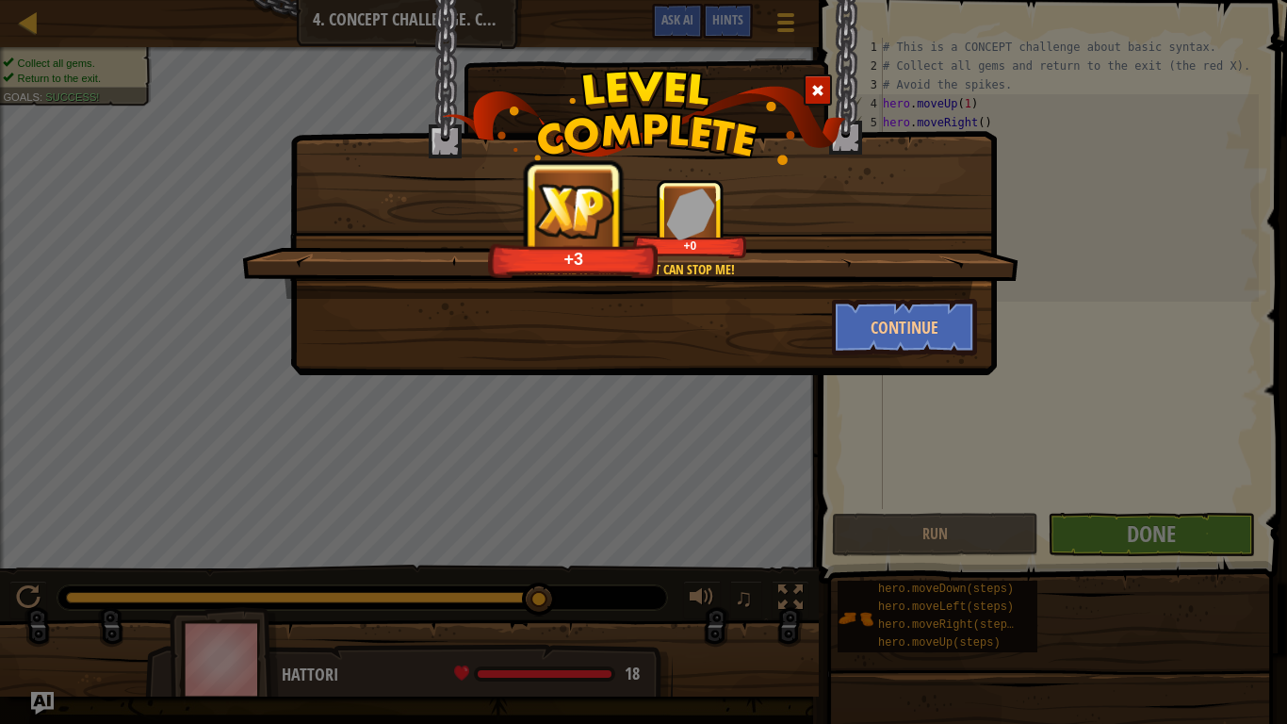
click at [955, 367] on div "There are no mazes that can stop me! +3 +0 Continue" at bounding box center [643, 187] width 707 height 375
click at [944, 350] on button "Continue" at bounding box center [905, 327] width 146 height 57
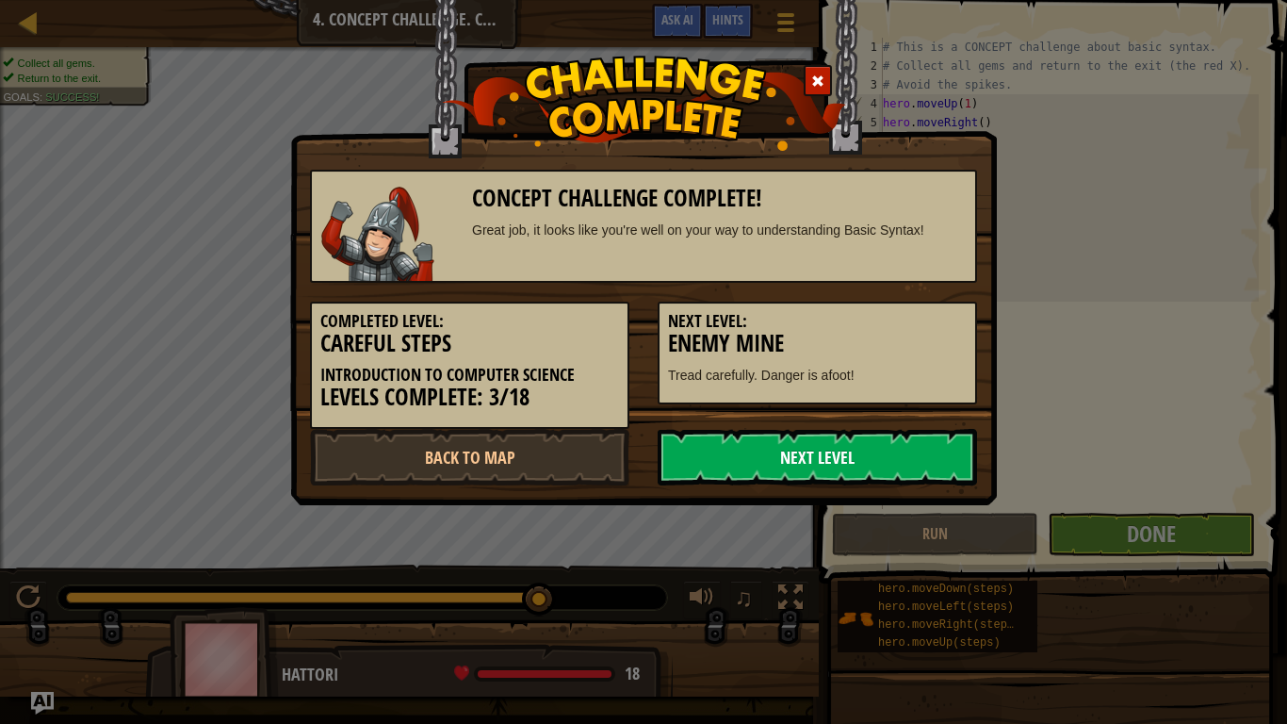
click at [797, 483] on link "Next Level" at bounding box center [817, 457] width 319 height 57
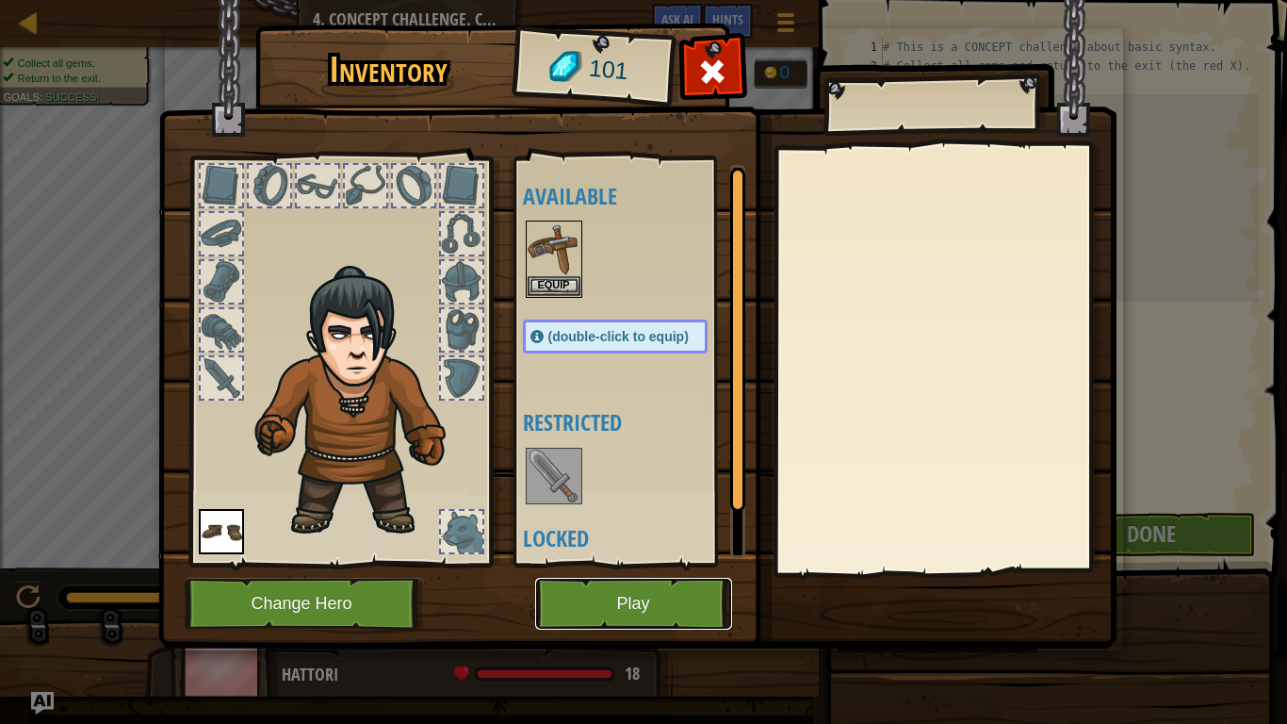
click at [686, 595] on button "Play" at bounding box center [633, 604] width 197 height 52
